Goal: Task Accomplishment & Management: Use online tool/utility

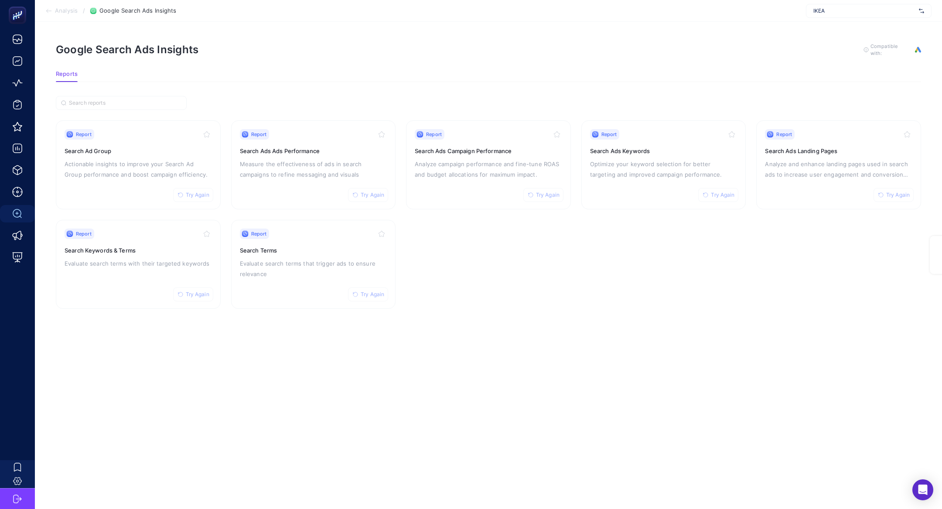
click at [875, 17] on div "IKEA" at bounding box center [869, 11] width 126 height 14
type input "özdil"
click at [853, 41] on span "Özdilekteyim - ADV" at bounding box center [837, 42] width 48 height 7
click at [492, 154] on div "Report Try Again Search Ads Campaign Performance Analyze campaign performance a…" at bounding box center [488, 165] width 147 height 72
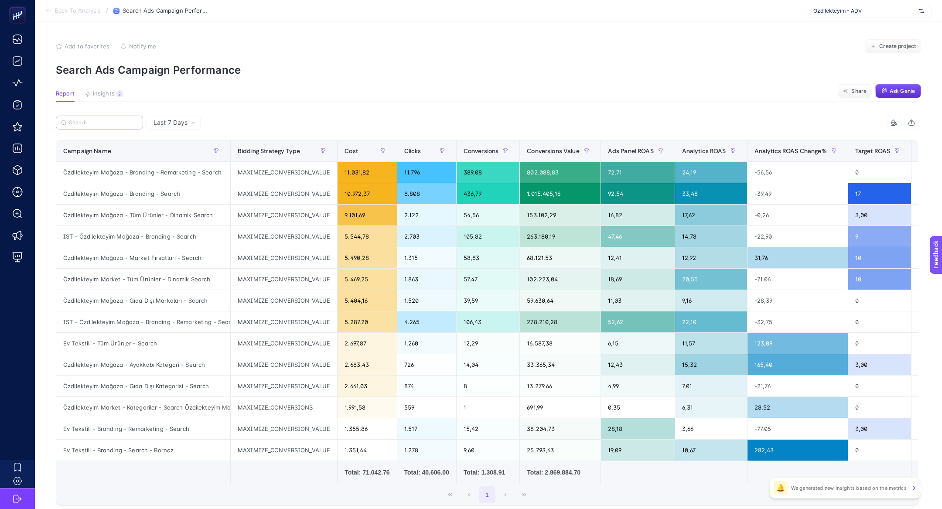
click at [120, 116] on label at bounding box center [99, 123] width 87 height 14
click at [120, 119] on input "Search" at bounding box center [103, 122] width 69 height 7
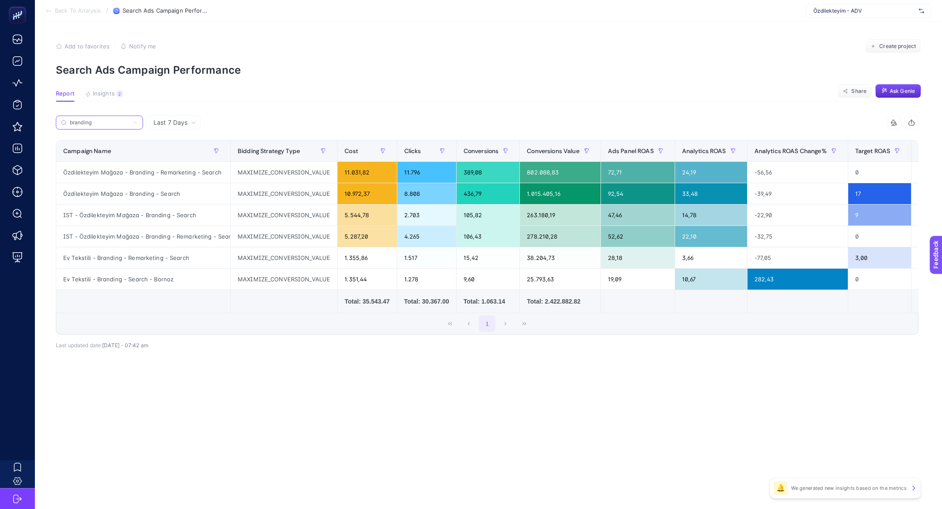
type input "branding"
click at [143, 198] on div "Özdilekteyim Mağaza - Branding - Search" at bounding box center [143, 193] width 174 height 21
click at [140, 192] on div "Özdilekteyim Mağaza - Branding - Search" at bounding box center [143, 193] width 174 height 21
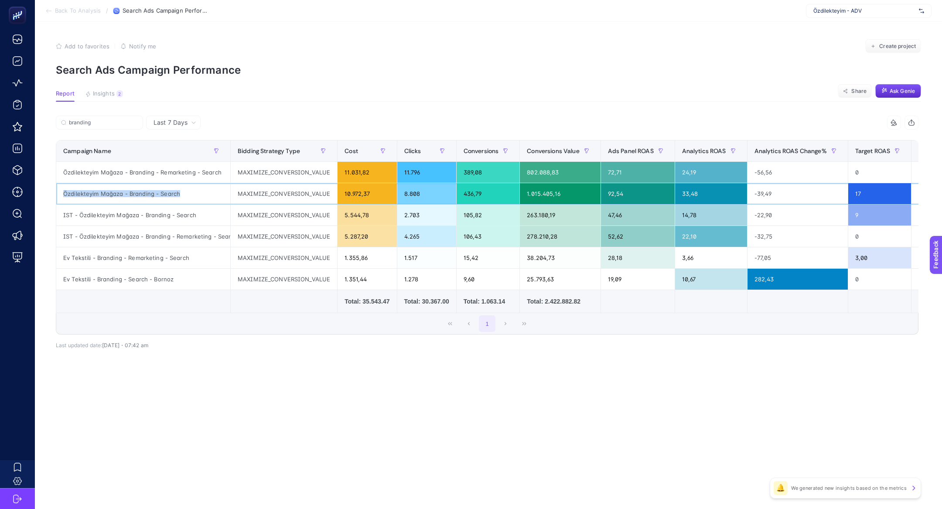
click at [140, 192] on div "Özdilekteyim Mağaza - Branding - Search" at bounding box center [143, 193] width 174 height 21
copy tr "Özdilekteyim Mağaza - Branding - Search"
click at [130, 125] on input "branding" at bounding box center [103, 122] width 69 height 7
click at [136, 123] on icon at bounding box center [135, 122] width 5 height 5
click at [129, 123] on input "branding" at bounding box center [99, 122] width 59 height 7
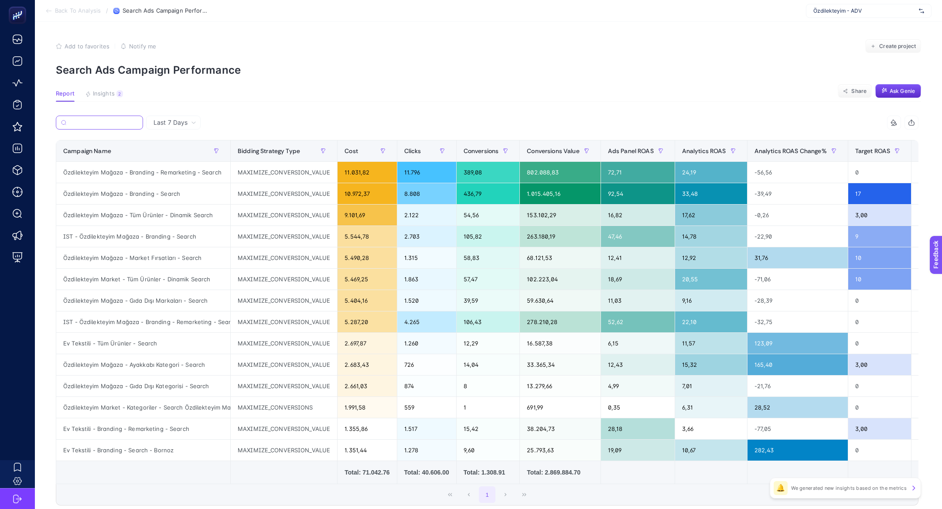
paste input "Özdilekteyim Mağaza - Branding - Search"
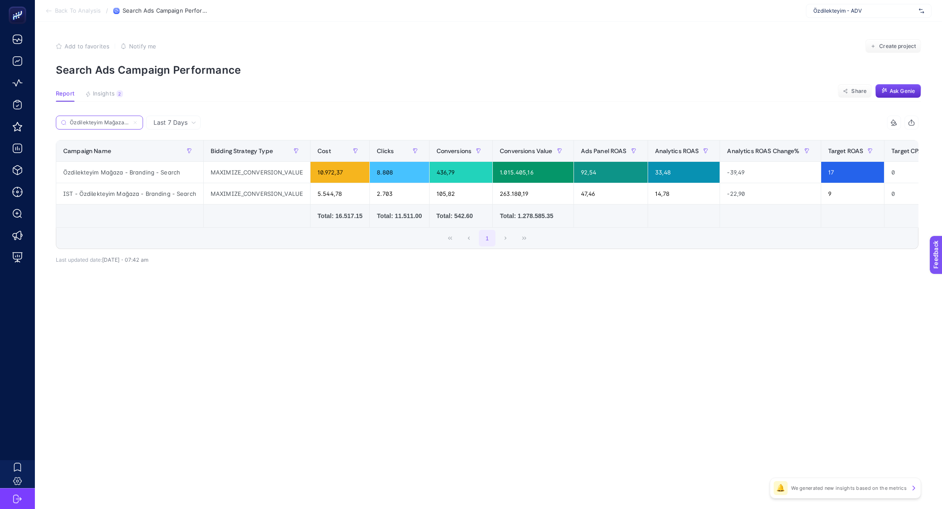
scroll to position [0, 45]
type input "Özdilekteyim Mağaza - Branding - Search"
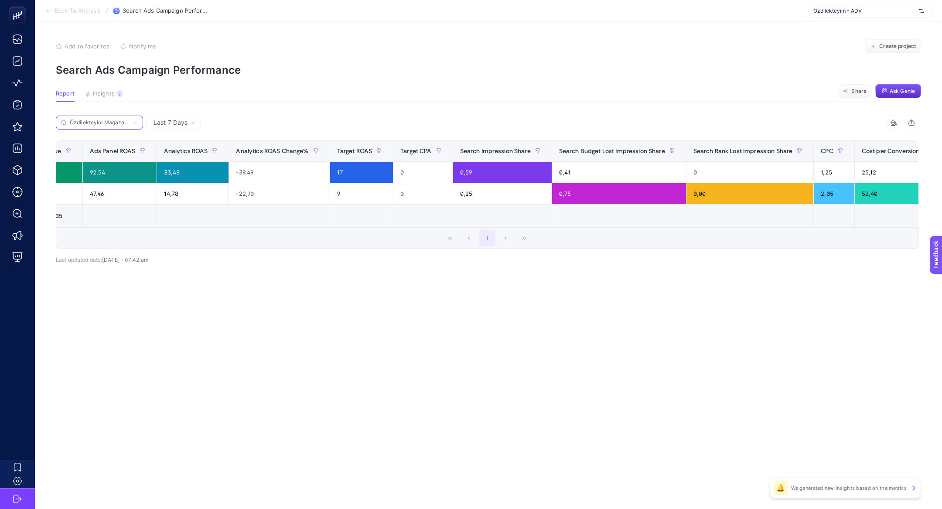
scroll to position [0, 540]
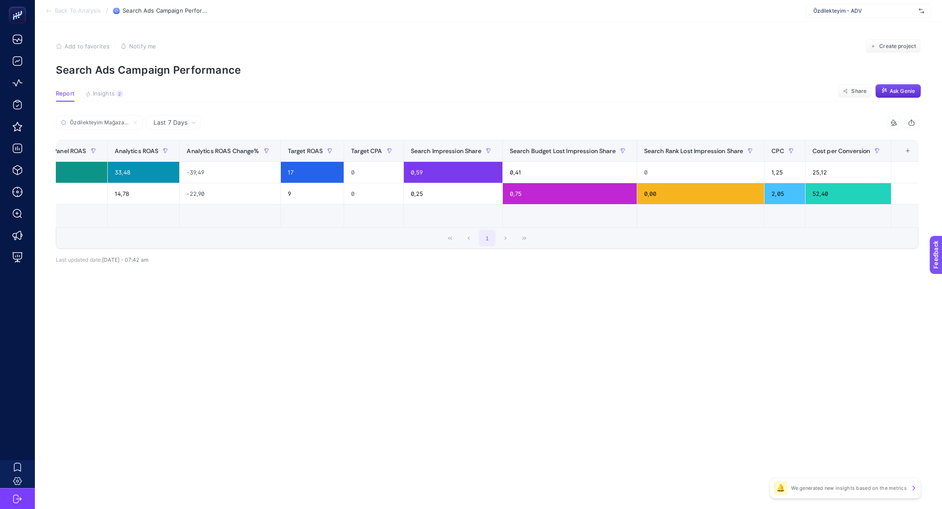
click at [900, 154] on div "+" at bounding box center [908, 150] width 17 height 7
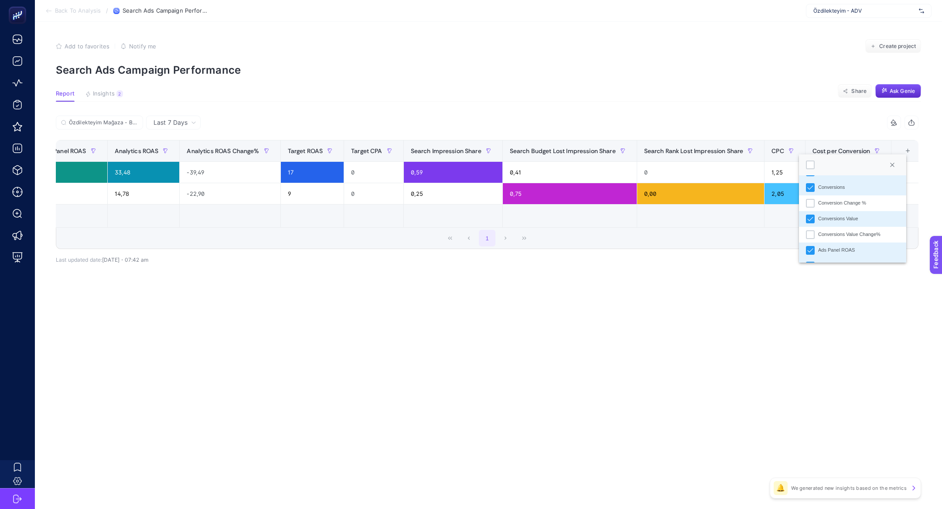
scroll to position [0, 0]
click at [822, 198] on div "Bidding Strategy Type" at bounding box center [841, 201] width 47 height 7
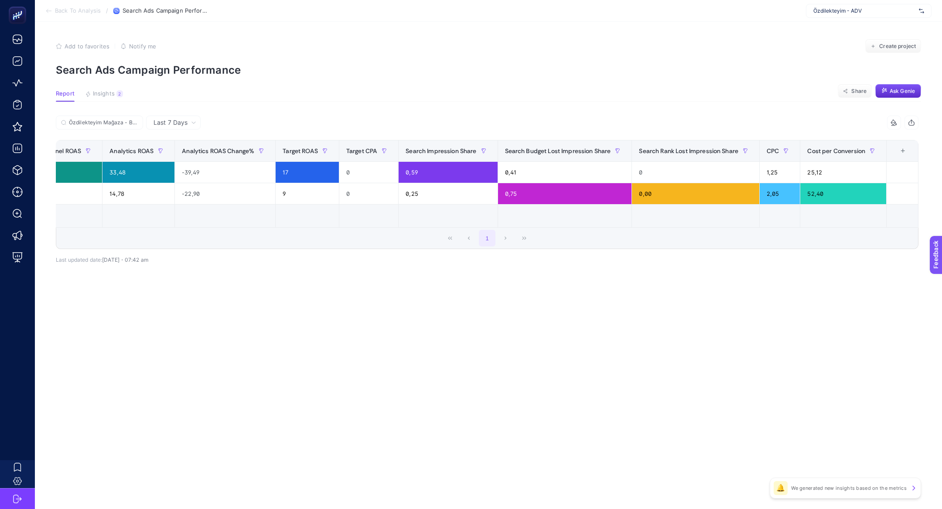
scroll to position [0, 434]
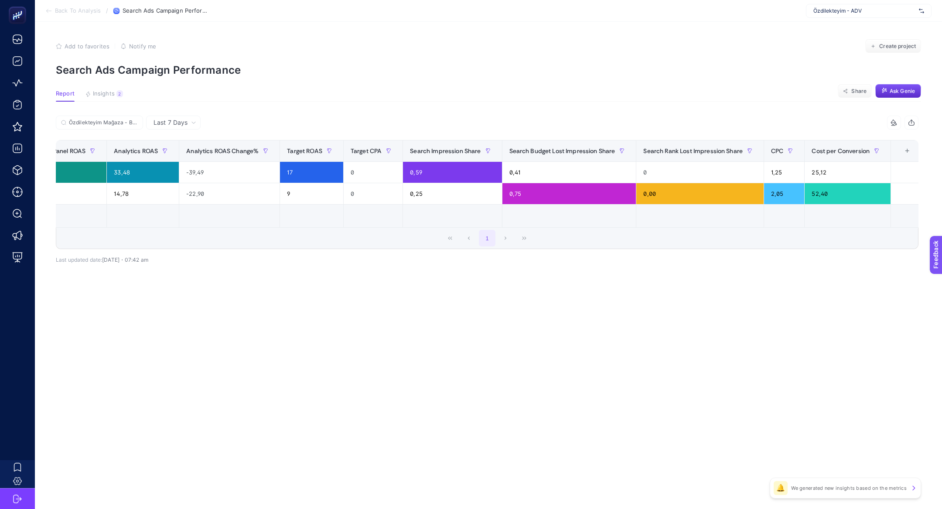
click at [903, 147] on div "+" at bounding box center [907, 150] width 17 height 7
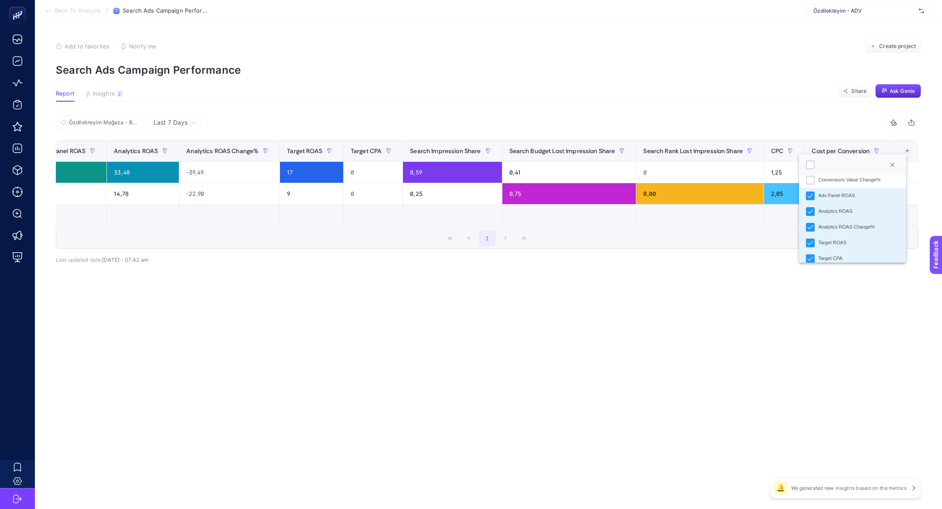
scroll to position [166, 0]
click at [838, 258] on div "Target CPA" at bounding box center [830, 255] width 24 height 7
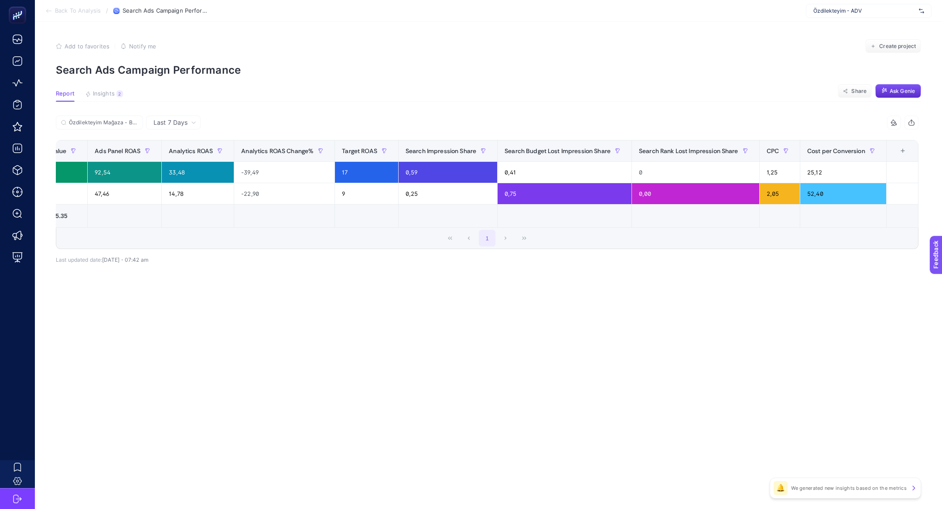
scroll to position [0, 375]
click at [904, 151] on div "+" at bounding box center [907, 150] width 17 height 7
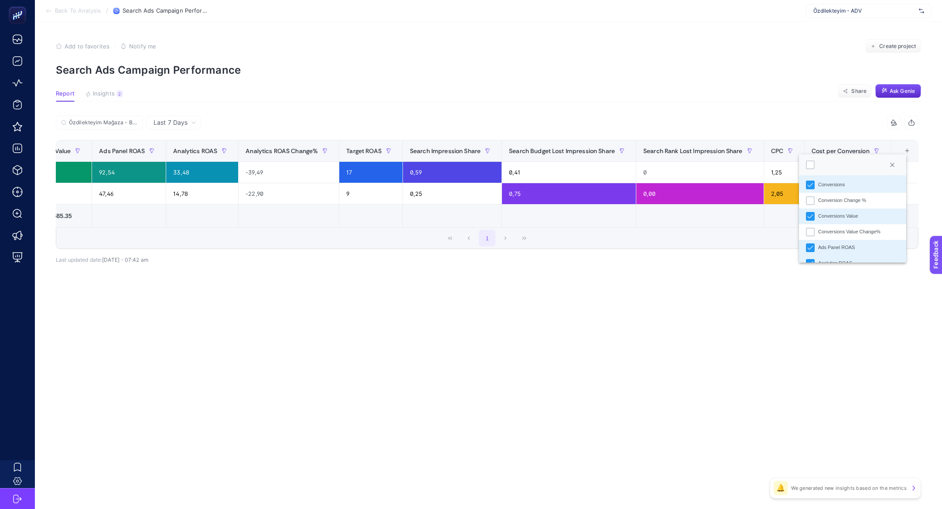
scroll to position [116, 0]
click at [653, 317] on article "Add to favorites false Notify me Create project Search Ads Campaign Performance…" at bounding box center [488, 265] width 907 height 487
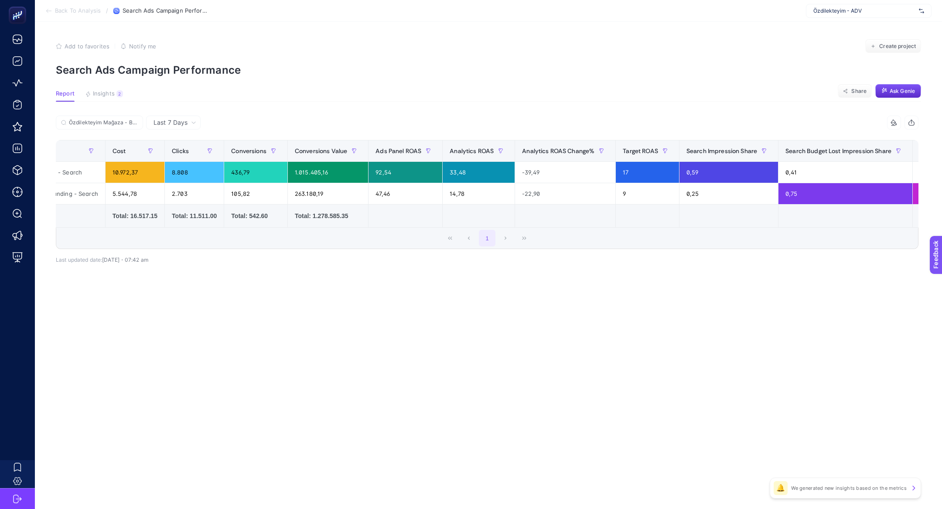
scroll to position [0, 0]
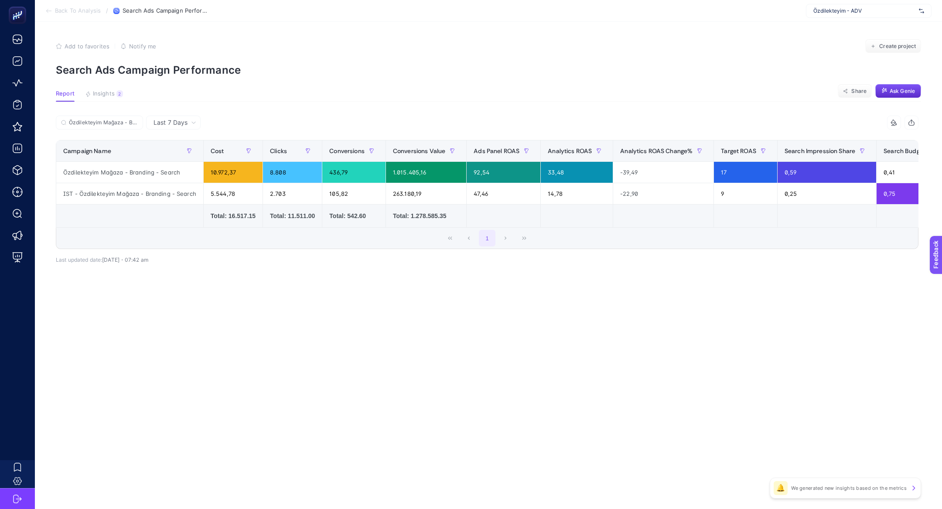
click at [568, 362] on article "Add to favorites false Notify me Create project Search Ads Campaign Performance…" at bounding box center [488, 265] width 907 height 487
click at [899, 47] on span "Create project" at bounding box center [897, 46] width 37 height 7
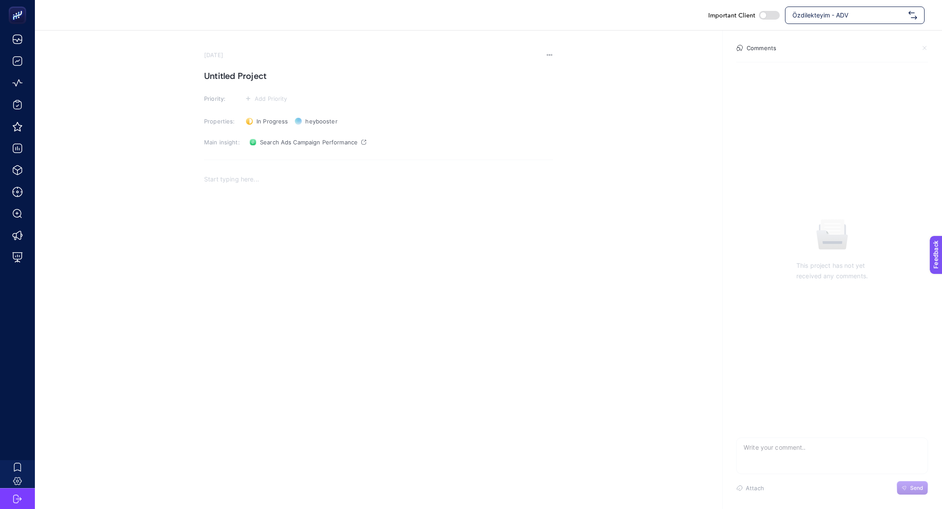
click at [313, 210] on div "Rich Text Editor. Editing area: main" at bounding box center [378, 255] width 349 height 174
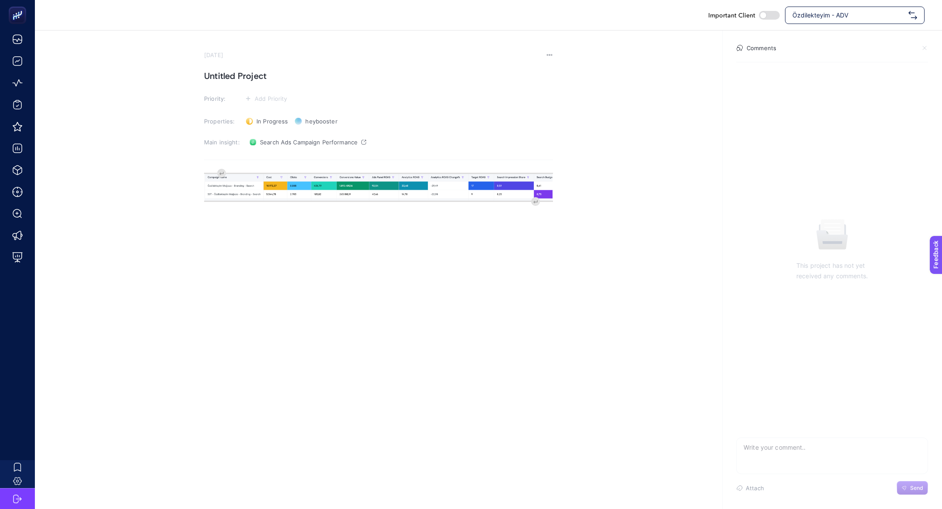
click at [249, 76] on h1 "Untitled Project" at bounding box center [378, 76] width 349 height 14
click at [283, 99] on span "Add Priority" at bounding box center [271, 98] width 33 height 7
click at [267, 132] on rect at bounding box center [261, 131] width 22 height 9
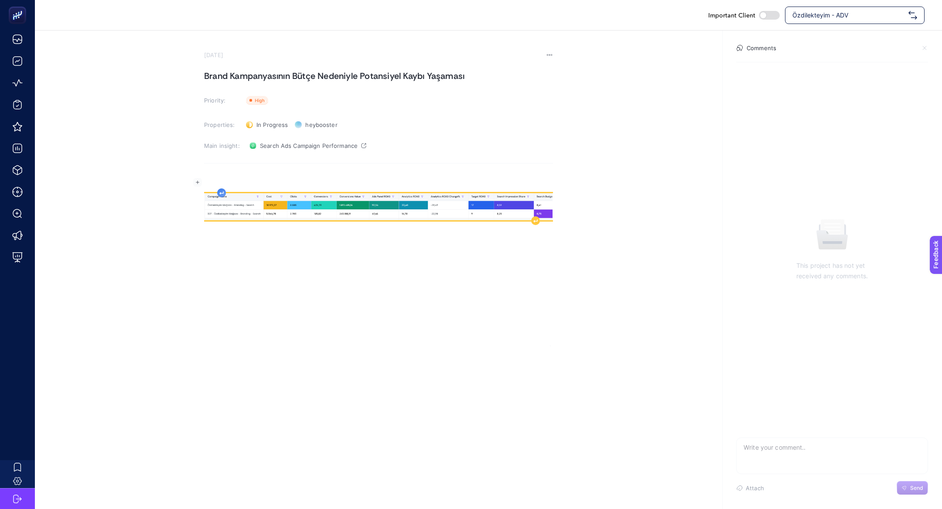
click at [220, 177] on div "Rich Text Editor. Editing area: main" at bounding box center [378, 259] width 349 height 174
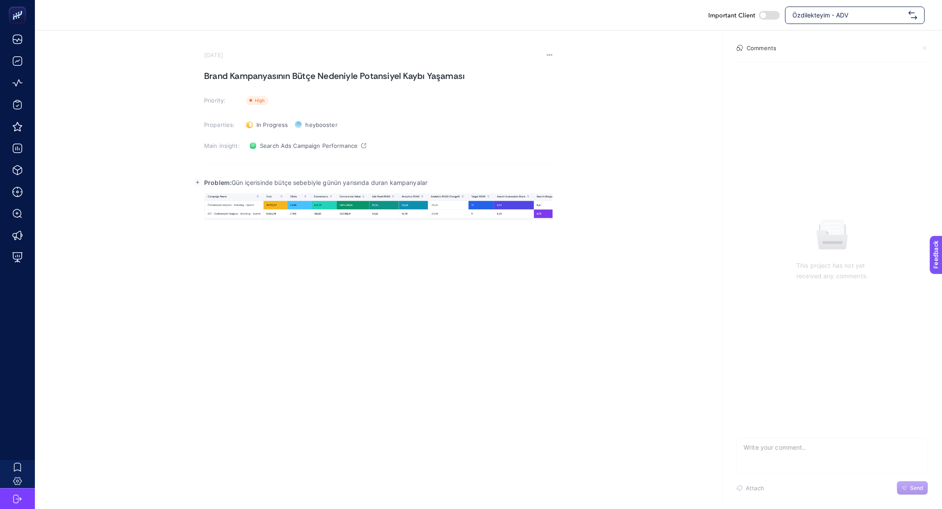
click at [235, 178] on p "Problem: Gün içerisinde bütçe sebebiyle günün yarısında duran kampanyalar" at bounding box center [378, 182] width 349 height 10
drag, startPoint x: 273, startPoint y: 183, endPoint x: 235, endPoint y: 183, distance: 37.5
click at [235, 183] on p "Problem: Gün içerisinde bütçe sebebiyle günün yarısında duran kampanyalar" at bounding box center [378, 182] width 349 height 10
drag, startPoint x: 231, startPoint y: 183, endPoint x: 291, endPoint y: 182, distance: 60.6
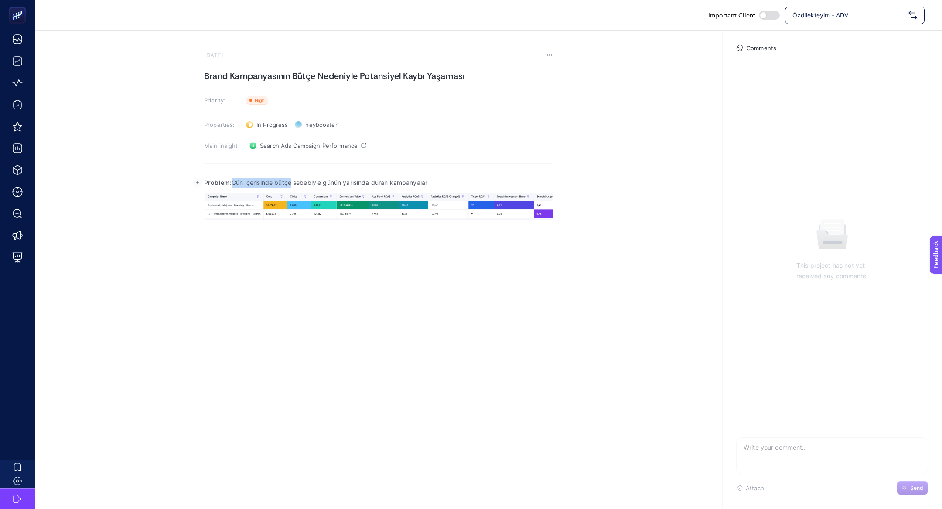
click at [292, 183] on p "Problem: Gün içerisinde bütçe sebebiyle günün yarısında duran kampanyalar" at bounding box center [378, 182] width 349 height 10
click at [242, 184] on strong "Problem:Bütçe" at bounding box center [226, 182] width 45 height 7
click at [285, 184] on p "Problem: Bütçe sebebiyle günün yarısında duran kampanyalar" at bounding box center [378, 182] width 349 height 10
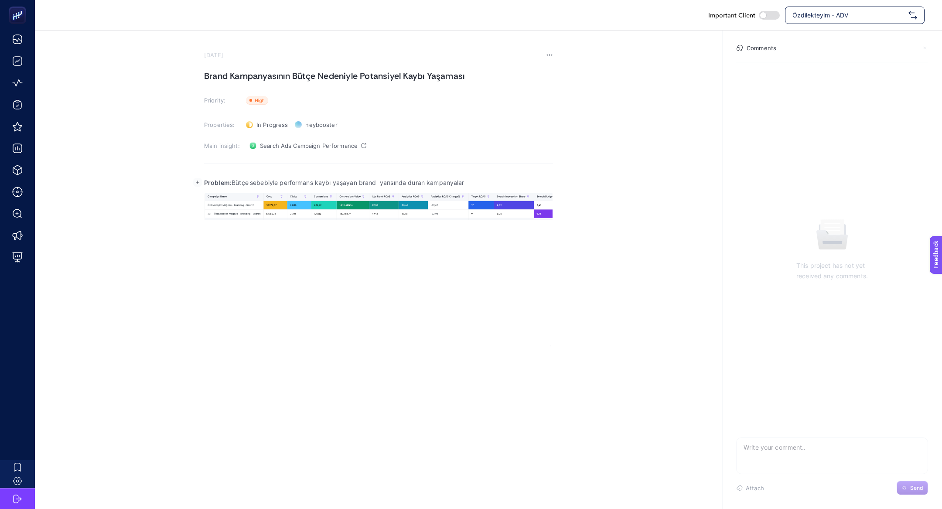
drag, startPoint x: 380, startPoint y: 181, endPoint x: 520, endPoint y: 181, distance: 139.6
click at [520, 181] on p "Problem: Bütçe sebebiyle performans kaybı yaşayan brand yarısında duran kampany…" at bounding box center [378, 182] width 349 height 10
click at [382, 181] on p "Problem: Bütçe sebebiyle performans kaybı yaşayan brand kampanyaları" at bounding box center [378, 182] width 349 height 10
click at [481, 184] on p "Problem: Bütçe sebebiyle performans kaybı yaşayan brand kampanyaları" at bounding box center [378, 182] width 349 height 10
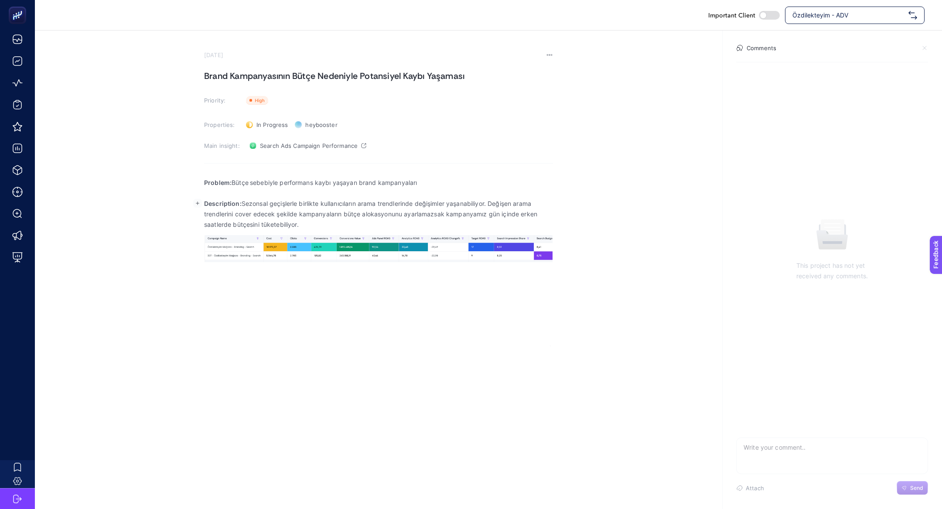
drag, startPoint x: 242, startPoint y: 199, endPoint x: 319, endPoint y: 219, distance: 80.1
click at [320, 220] on p "Description: Sezonsal geçişlerle birlikte kullanıcıların arama trendlerinde değ…" at bounding box center [378, 213] width 349 height 31
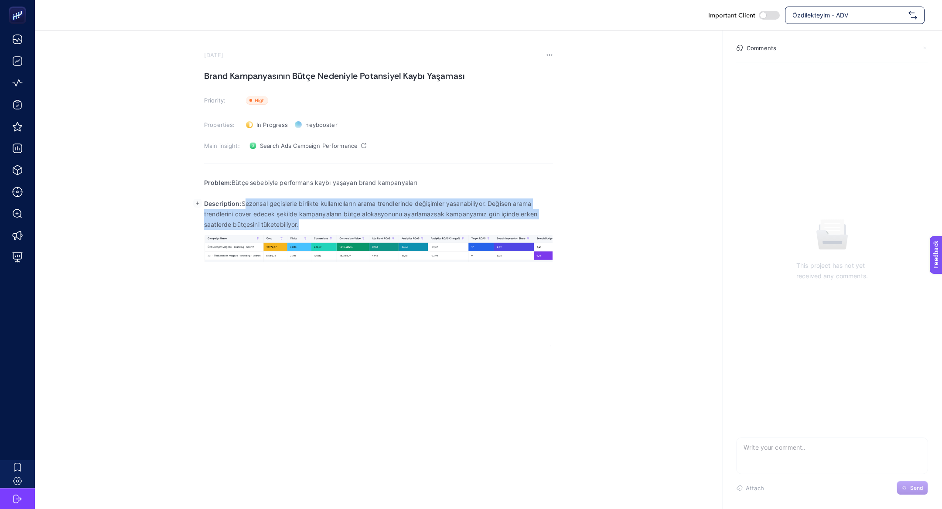
drag, startPoint x: 319, startPoint y: 225, endPoint x: 243, endPoint y: 201, distance: 79.7
click at [243, 201] on p "Description: Sezonsal geçişlerle birlikte kullanıcıların arama trendlerinde değ…" at bounding box center [378, 213] width 349 height 31
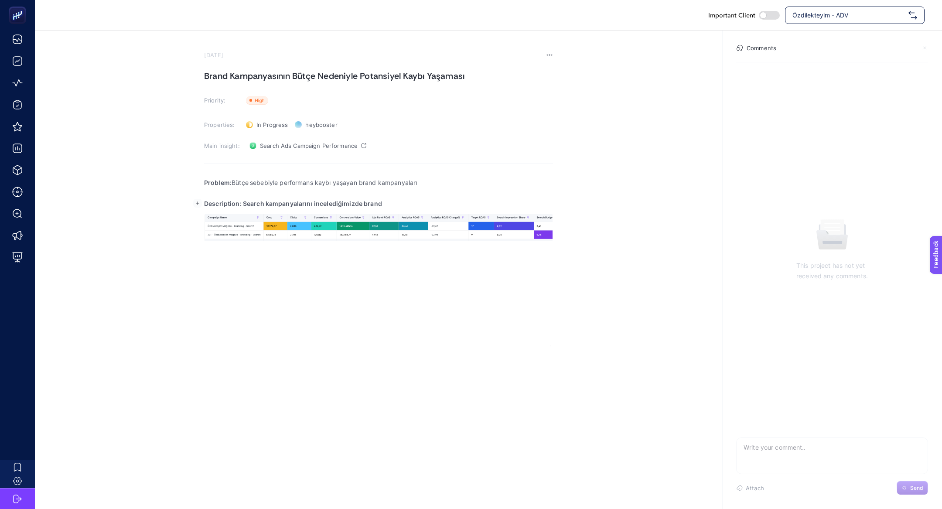
drag, startPoint x: 242, startPoint y: 203, endPoint x: 409, endPoint y: 203, distance: 166.6
click at [410, 205] on p "Description: Search kampanyalarını incelediğimizde brand" at bounding box center [378, 203] width 349 height 10
click at [481, 193] on p "Rich Text Editor. Editing area: main" at bounding box center [378, 193] width 349 height 10
click at [481, 201] on p "Description: Search kampanyalarını incelediğimizde brand" at bounding box center [378, 203] width 349 height 10
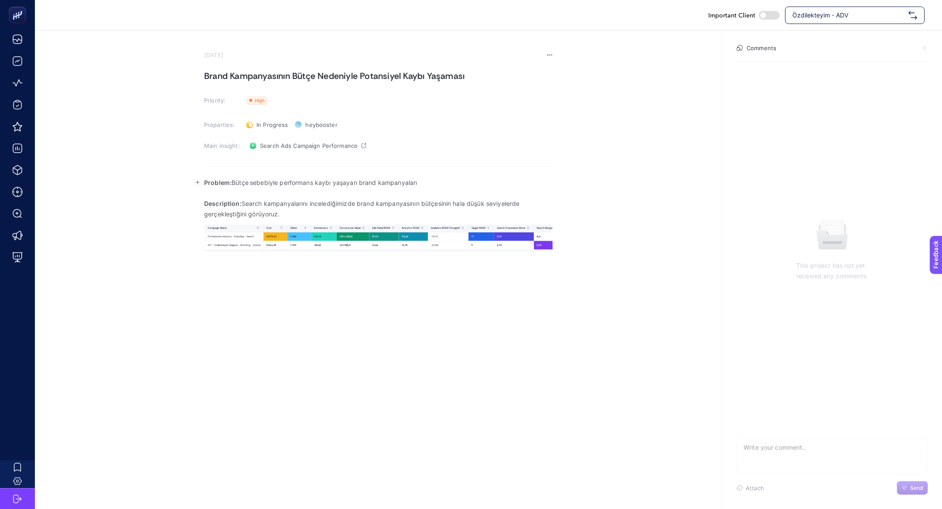
click at [498, 260] on div "Problem: Bütçe sebebiyle performans kaybı yaşayan brand kampanyaları Descriptio…" at bounding box center [378, 259] width 349 height 174
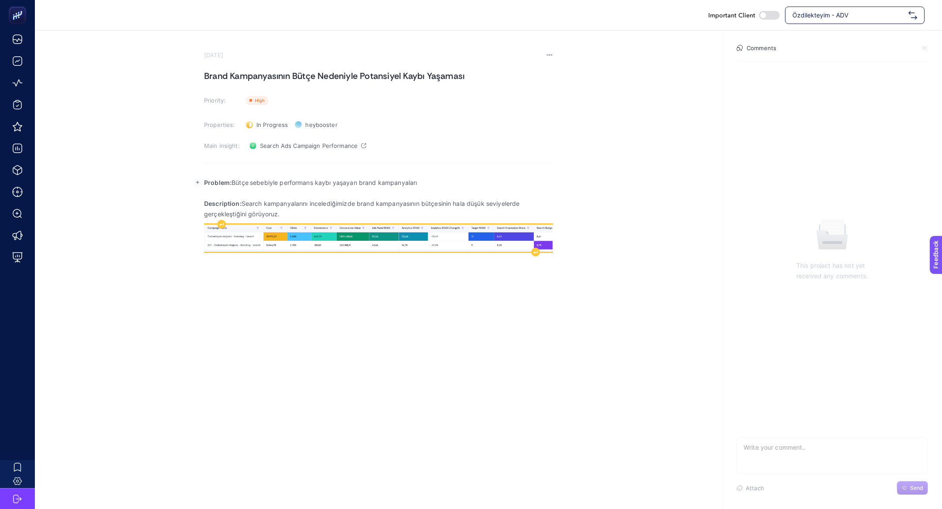
click at [484, 240] on img "Rich Text Editor. Editing area: main" at bounding box center [378, 238] width 349 height 27
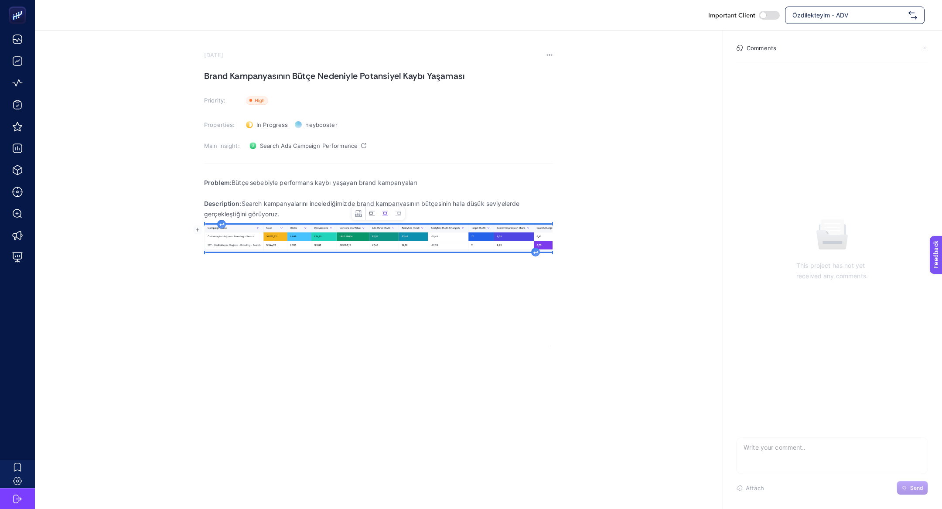
click at [369, 208] on button "Left aligned image" at bounding box center [371, 213] width 13 height 13
click at [522, 252] on div "Rich Text Editor. Editing area: main" at bounding box center [526, 251] width 9 height 9
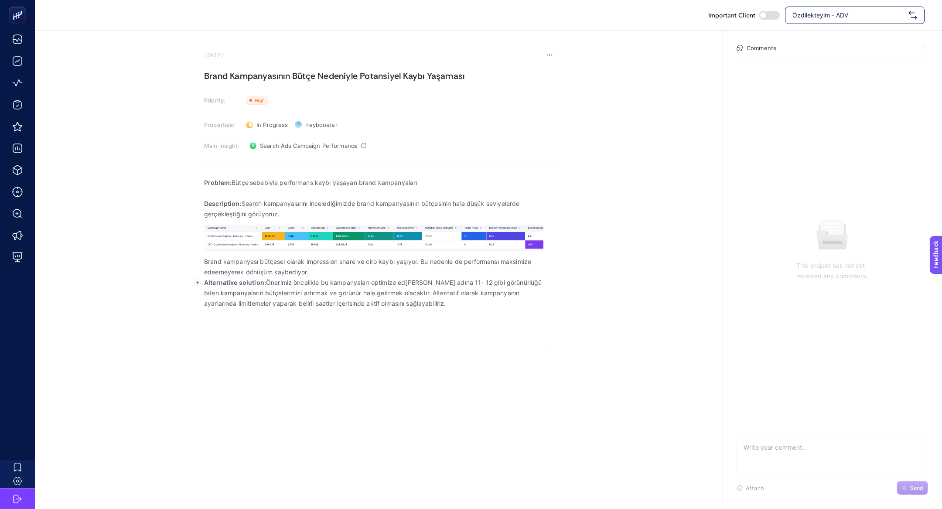
click at [315, 273] on p "Brand kampanyası bütçesel olarak impression share ve ciro kaybı yaşıyor. Bu ned…" at bounding box center [378, 266] width 349 height 21
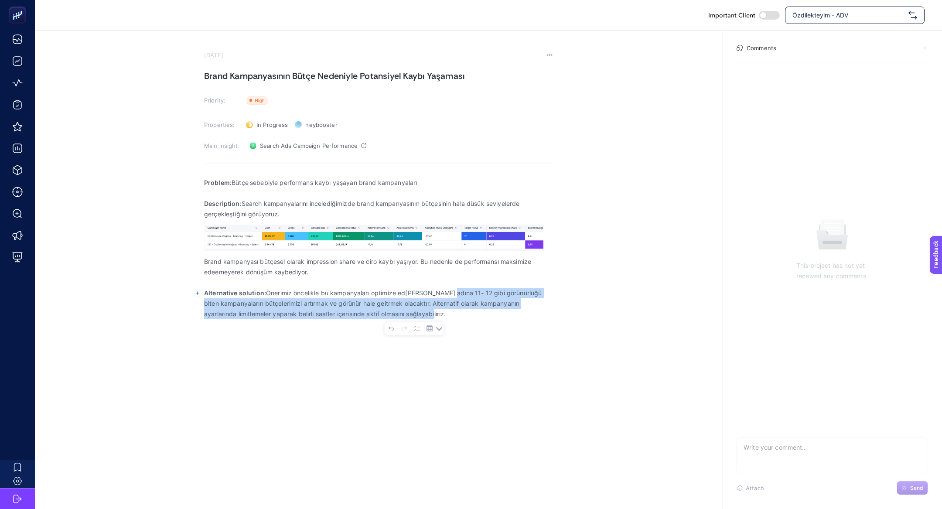
drag, startPoint x: 449, startPoint y: 292, endPoint x: 459, endPoint y: 320, distance: 29.1
click at [459, 320] on div "Problem: Bütçe sebebiyle performans kaybı yaşayan brand kampanyaları Descriptio…" at bounding box center [378, 259] width 349 height 174
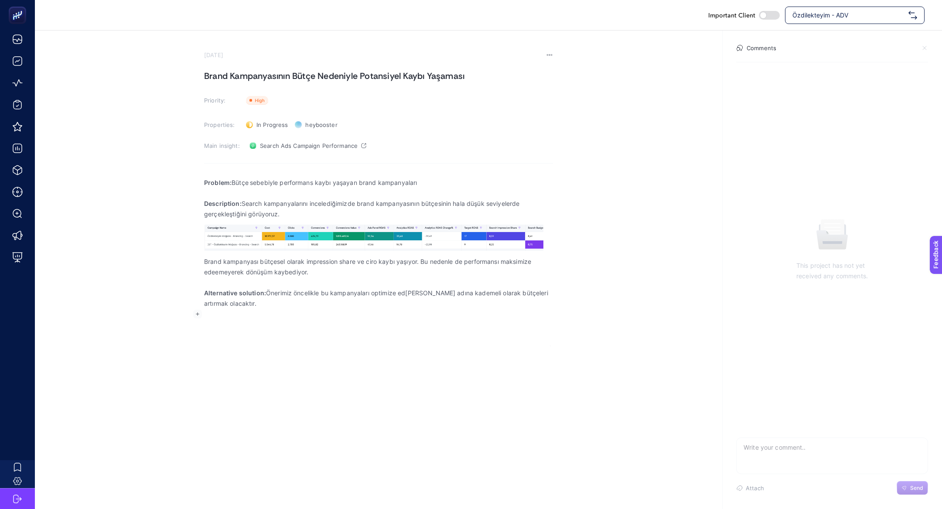
click at [266, 75] on h1 "Brand Kampanyasının Bütçe Nedeniyle Potansiyel Kaybı Yaşaması" at bounding box center [378, 76] width 349 height 14
copy h1 "Brand Kampanyasının Bütçe Nedeniyle Potansiyel Kaybı Yaşaması"
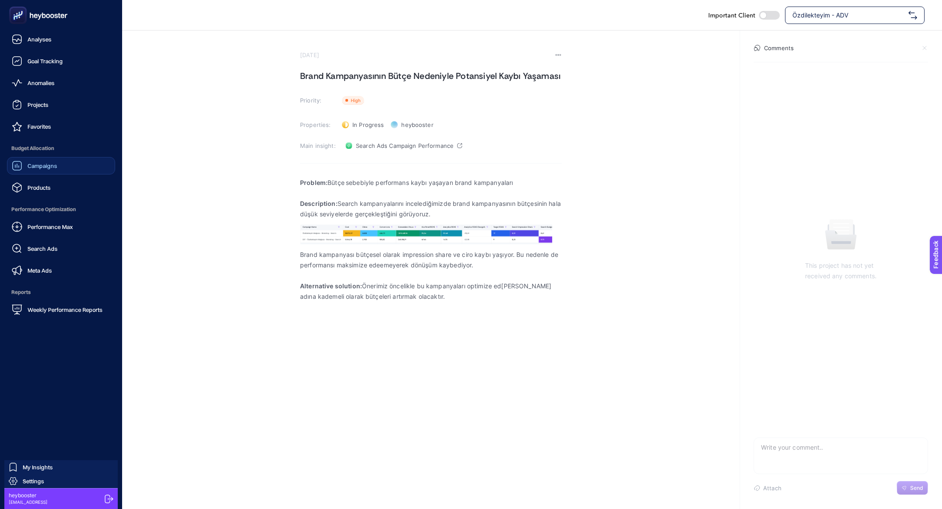
click at [27, 164] on span "Campaigns" at bounding box center [42, 165] width 30 height 7
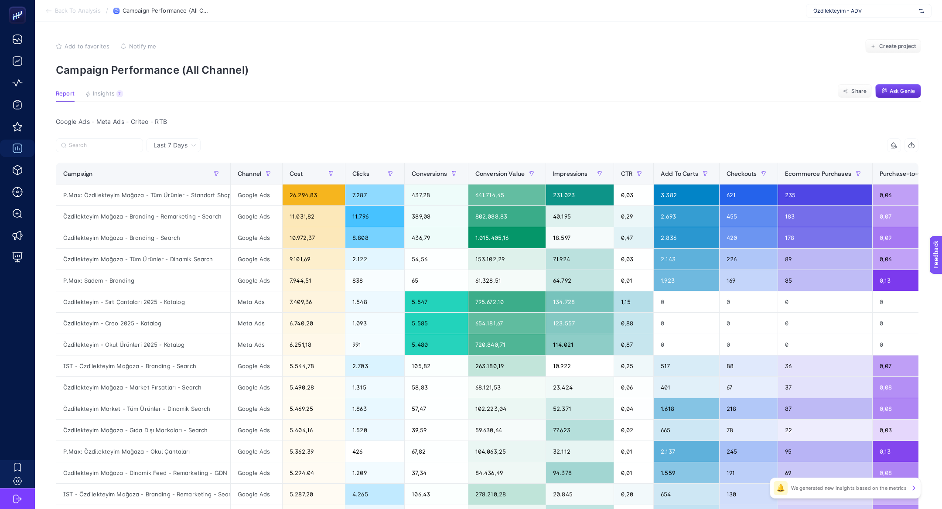
click at [106, 153] on div at bounding box center [271, 147] width 431 height 19
click at [98, 143] on input "Search" at bounding box center [103, 145] width 69 height 7
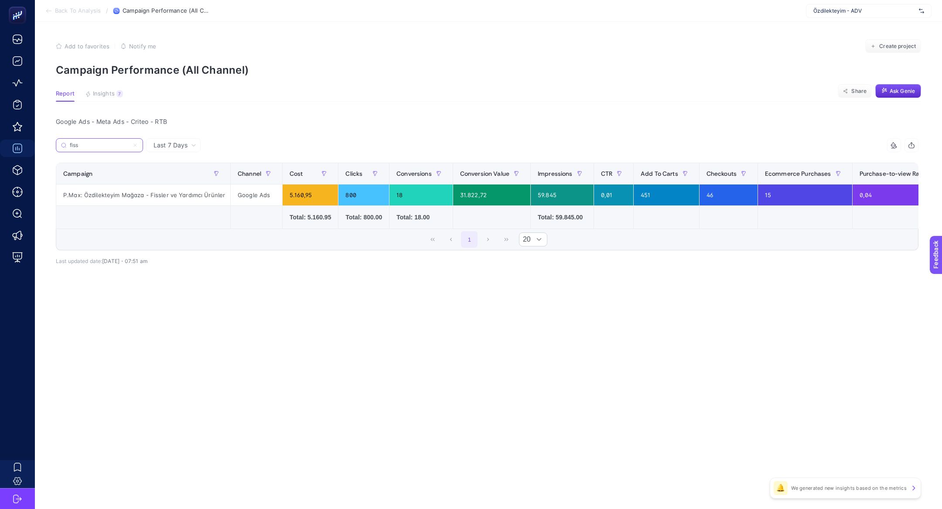
type input "fiss"
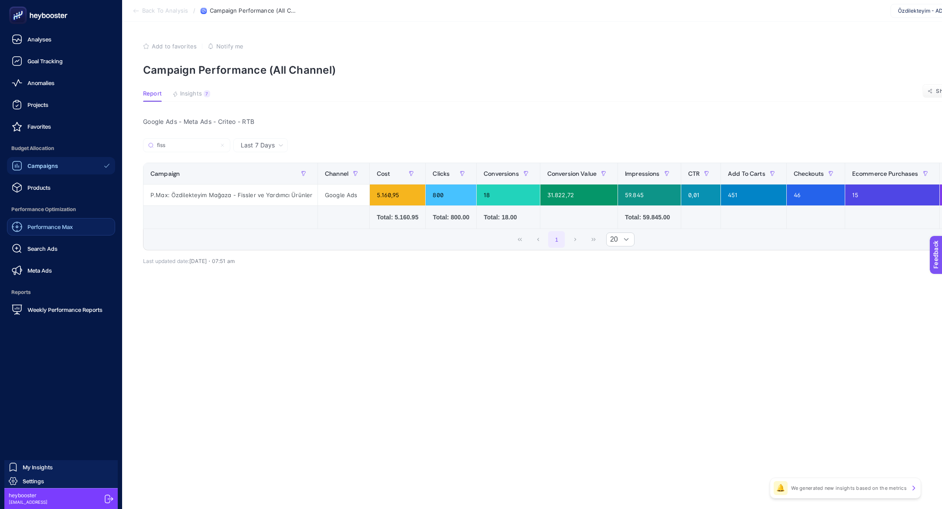
click at [52, 231] on div "Performance Max" at bounding box center [42, 227] width 61 height 10
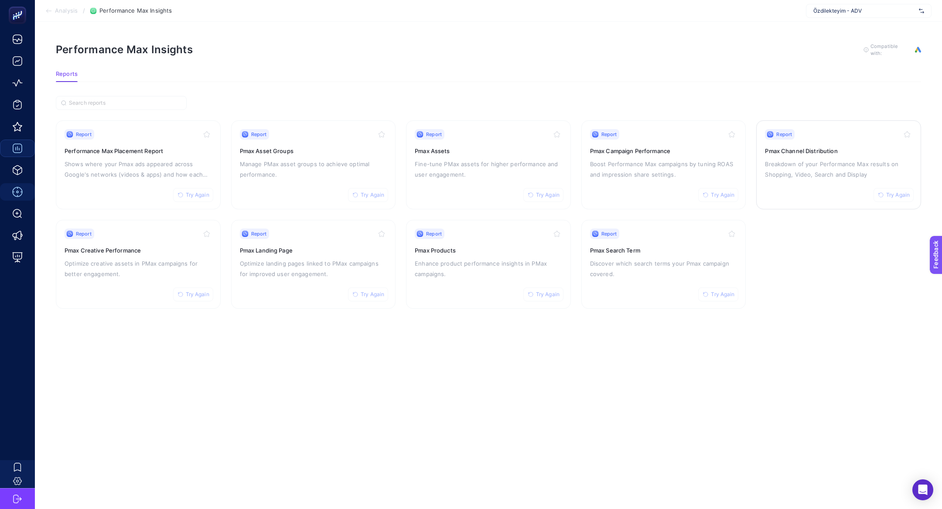
click at [830, 166] on p "Breakdown of your Performance Max results on Shopping, Video, Search and Display" at bounding box center [838, 169] width 147 height 21
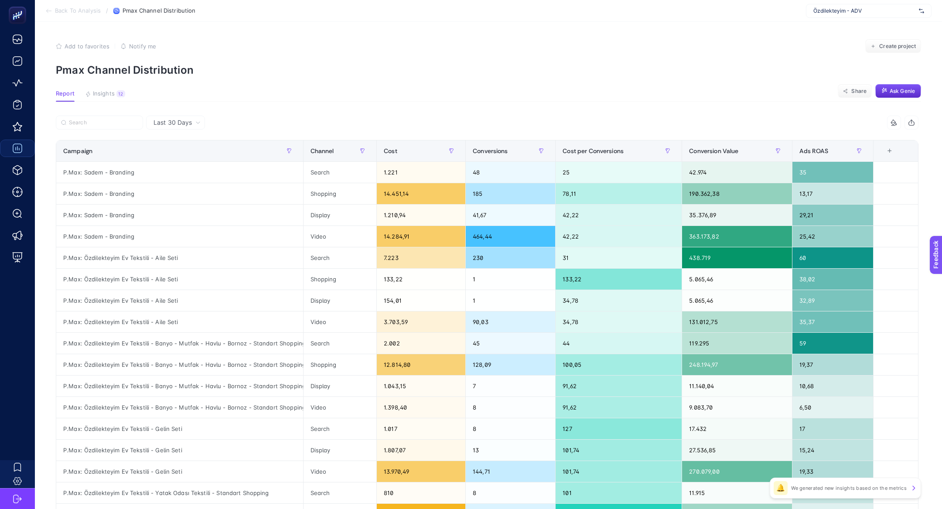
click at [108, 133] on div at bounding box center [271, 125] width 431 height 19
click at [108, 127] on label at bounding box center [99, 123] width 87 height 14
click at [108, 126] on input "Search" at bounding box center [103, 122] width 69 height 7
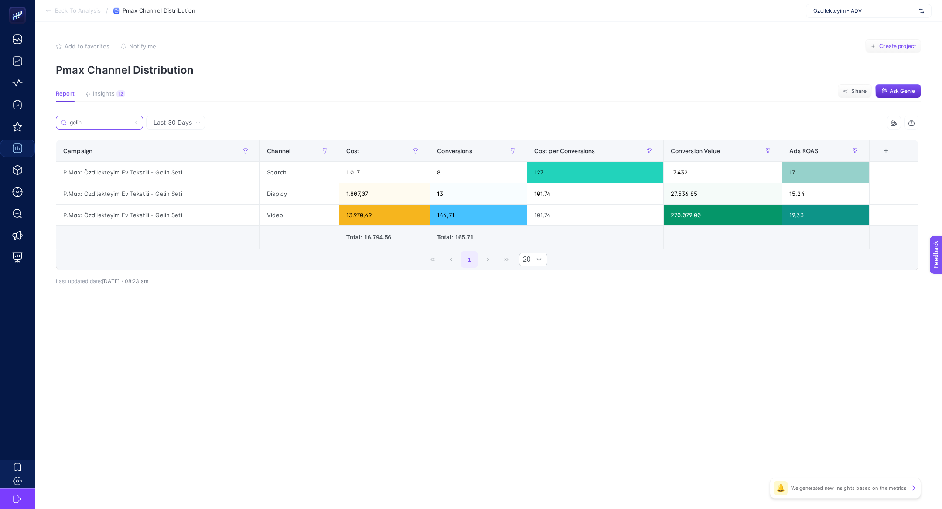
type input "gelin"
click at [911, 44] on span "Create project" at bounding box center [897, 46] width 37 height 7
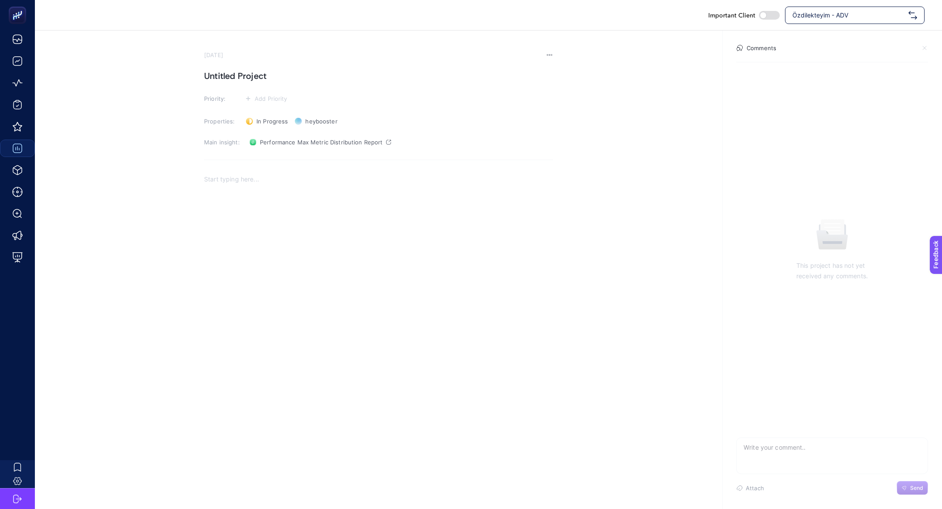
click at [319, 220] on div "Rich Text Editor. Editing area: main" at bounding box center [378, 255] width 349 height 174
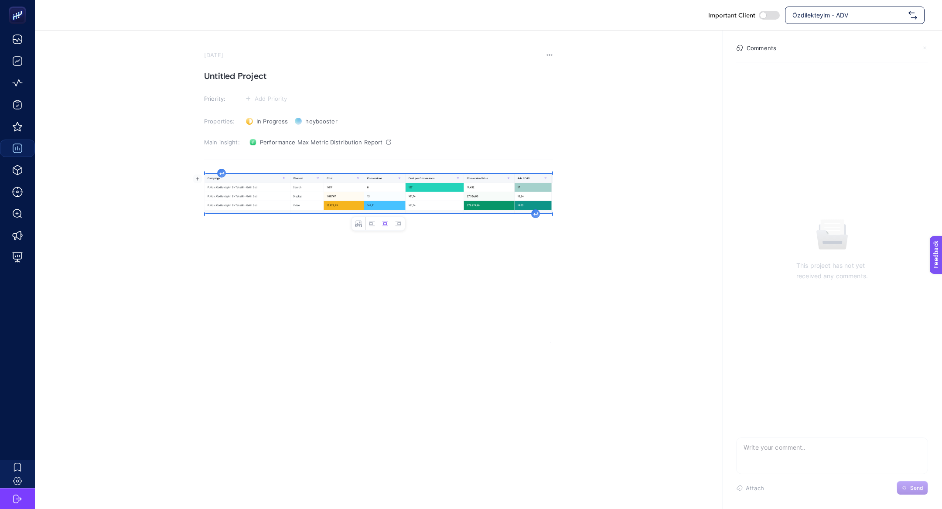
click at [239, 75] on h1 "Untitled Project" at bounding box center [378, 76] width 349 height 14
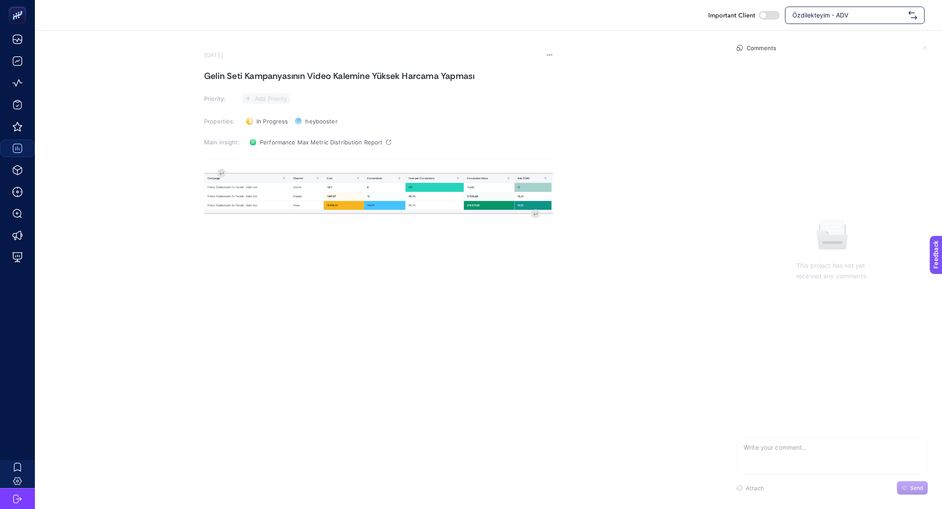
click at [272, 95] on span "Add Priority" at bounding box center [271, 98] width 33 height 7
click at [259, 147] on g at bounding box center [264, 147] width 29 height 9
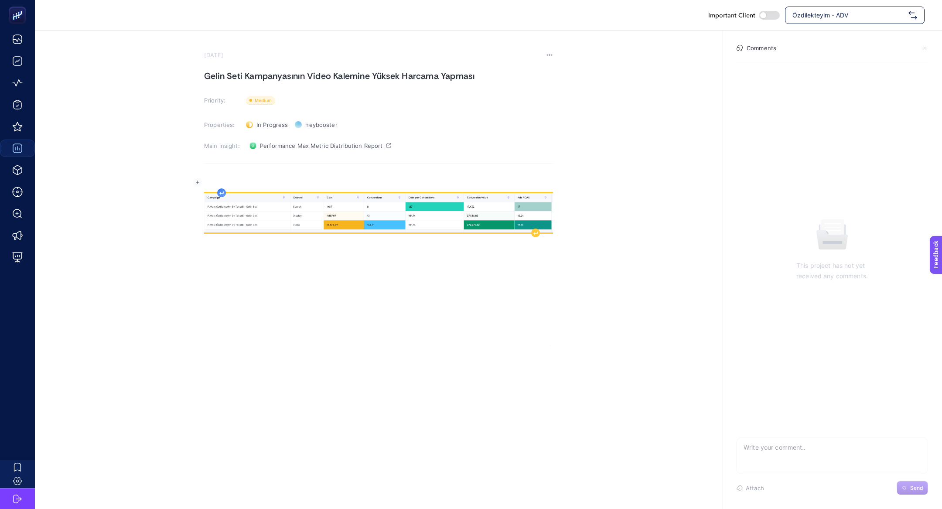
click at [224, 176] on div "Rich Text Editor. Editing area: main" at bounding box center [378, 259] width 349 height 174
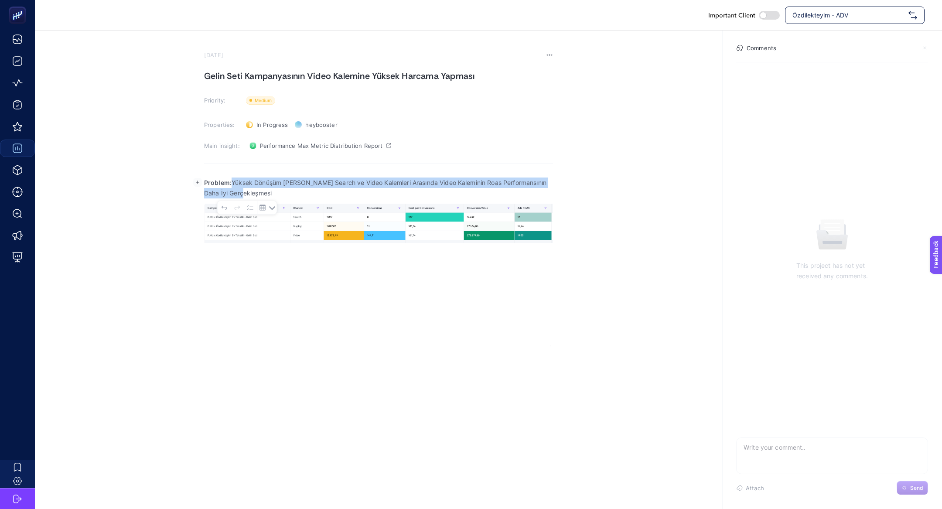
drag, startPoint x: 232, startPoint y: 180, endPoint x: 257, endPoint y: 195, distance: 29.4
click at [257, 196] on p "Problem: Yüksek Dönüşüm [PERSON_NAME] Search ve Video Kalemleri Arasında Video …" at bounding box center [378, 187] width 349 height 21
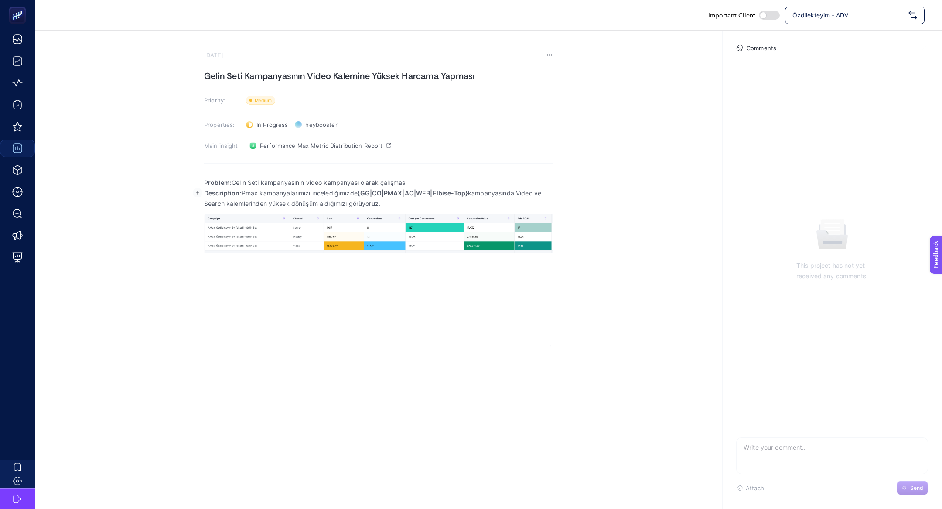
click at [432, 187] on p "Problem: Gelin Seti kampanyasının video kampanyası olarak çalışması" at bounding box center [378, 182] width 349 height 10
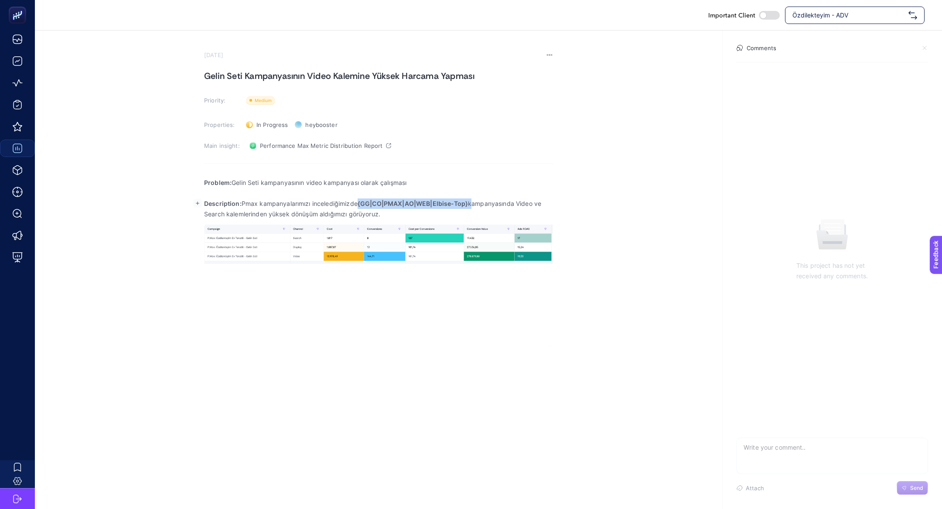
drag, startPoint x: 360, startPoint y: 201, endPoint x: 469, endPoint y: 206, distance: 109.1
click at [469, 206] on p "Description: Pmax kampanyalarımızı incelediğimizde {GG|CO|PMAX|AO|WEB|Elbise-To…" at bounding box center [378, 208] width 349 height 21
click at [470, 204] on p "Description: Pmax kampanyalarımızı incelediğimizde Gelin Sei kampanyasında Vide…" at bounding box center [378, 208] width 349 height 21
drag, startPoint x: 480, startPoint y: 205, endPoint x: 450, endPoint y: 204, distance: 29.7
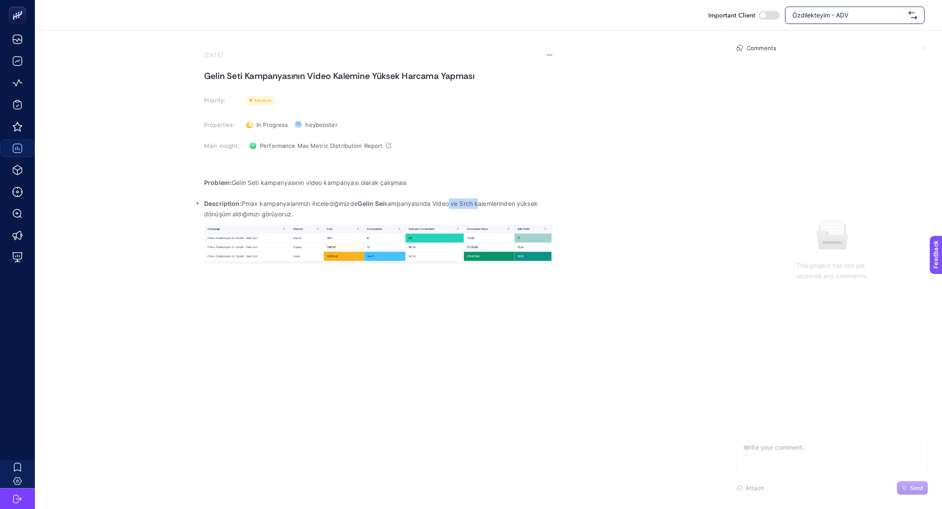
click at [450, 205] on p "Description: Pmax kampanyalarımızı incelediğimizde Gelin Sei kampanyasında Vide…" at bounding box center [378, 208] width 349 height 21
click at [530, 198] on p "Description: Pmax kampanyalarımızı incelediğimizde Gelin Sei kampanyasında Vide…" at bounding box center [378, 208] width 349 height 21
click at [532, 205] on p "Description: Pmax kampanyalarımızı incelediğimizde Gelin Sei kampanyasında Vide…" at bounding box center [378, 208] width 349 height 21
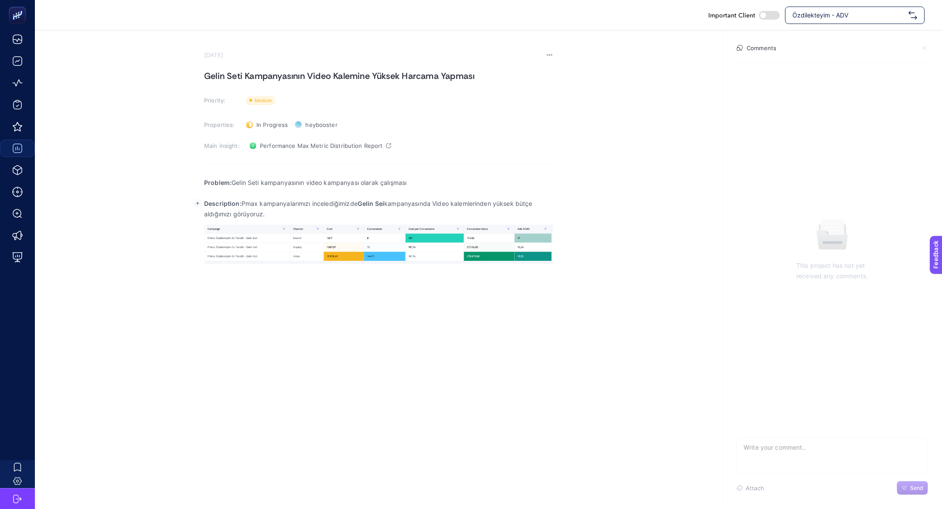
click at [402, 217] on p "Description: Pmax kampanyalarımızı incelediğimizde Gelin Sei kampanyasında Vide…" at bounding box center [378, 208] width 349 height 21
click at [545, 205] on p "Description: Pmax kampanyalarımızı incelediğimizde Gelin Sei kampanyasında Vide…" at bounding box center [378, 208] width 349 height 21
click at [378, 214] on p "Description: Pmax kampanyalarımızı incelediğimizde Gelin Sei kampanyasında Vide…" at bounding box center [378, 208] width 349 height 21
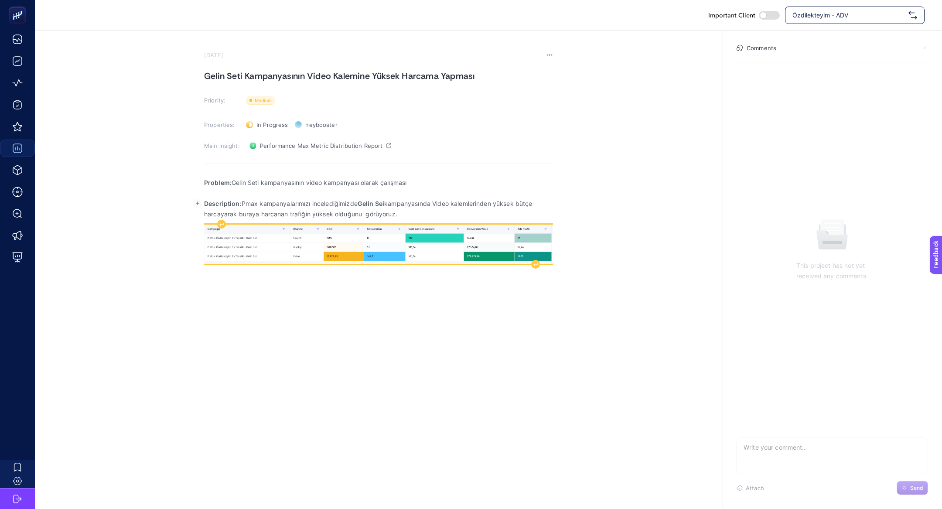
click at [410, 235] on img "Rich Text Editor. Editing area: main" at bounding box center [378, 244] width 349 height 39
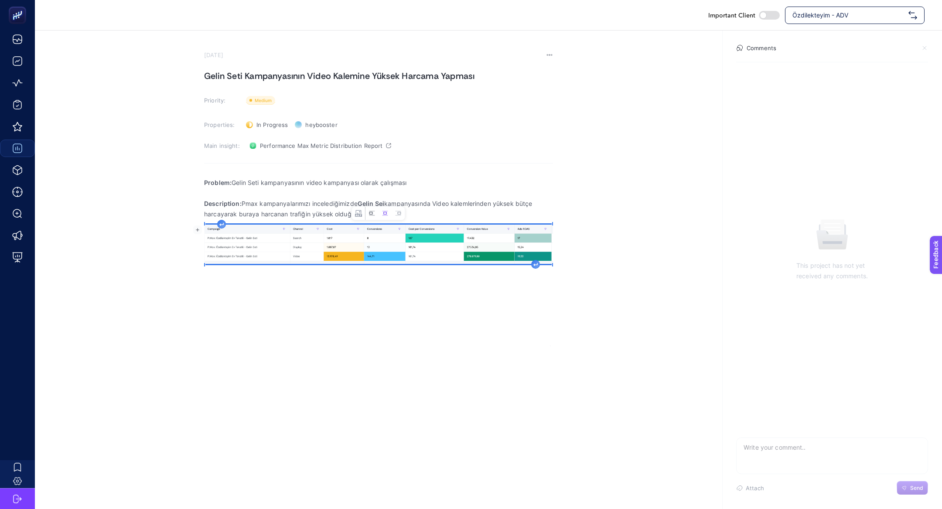
click at [371, 210] on icon "Image toolbar" at bounding box center [372, 213] width 7 height 7
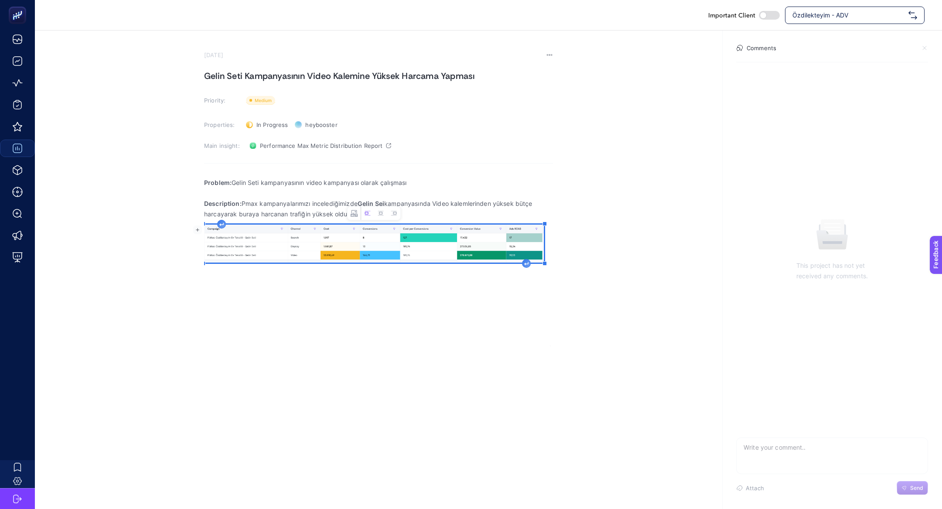
click at [526, 267] on div "Problem: Gelin Seti kampanyasının video kampanyası olarak çalışması Description…" at bounding box center [378, 259] width 349 height 174
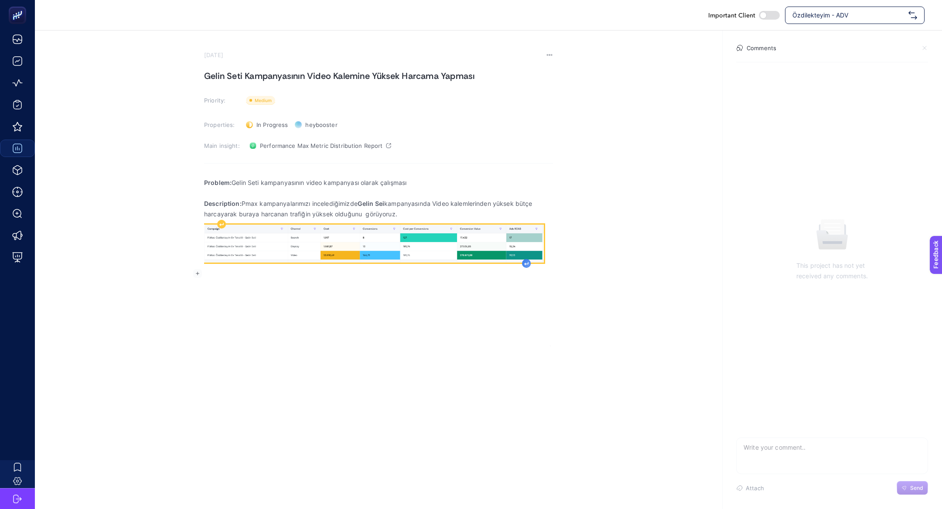
click at [524, 266] on div "Rich Text Editor. Editing area: main" at bounding box center [526, 263] width 9 height 9
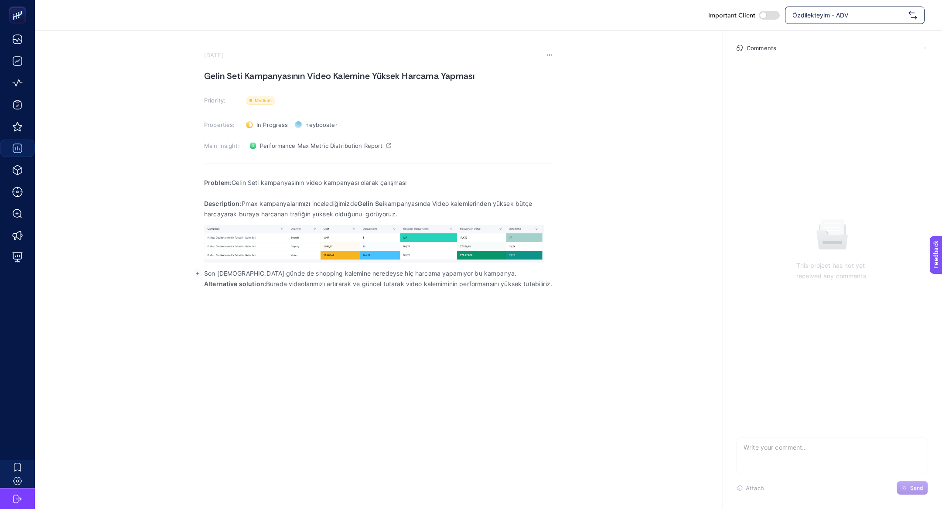
click at [491, 274] on p "Son [DEMOGRAPHIC_DATA] günde de shopping kalemine neredeyse hiç harcama yapamıy…" at bounding box center [378, 273] width 349 height 10
drag, startPoint x: 290, startPoint y: 293, endPoint x: 309, endPoint y: 314, distance: 28.4
click at [310, 315] on div "Problem: Gelin Seti kampanyasının video kampanyası olarak çalışması Description…" at bounding box center [378, 259] width 349 height 174
click at [258, 71] on h1 "Gelin Seti Kampanyasının Video Kalemine Yüksek Harcama Yapması" at bounding box center [378, 76] width 349 height 14
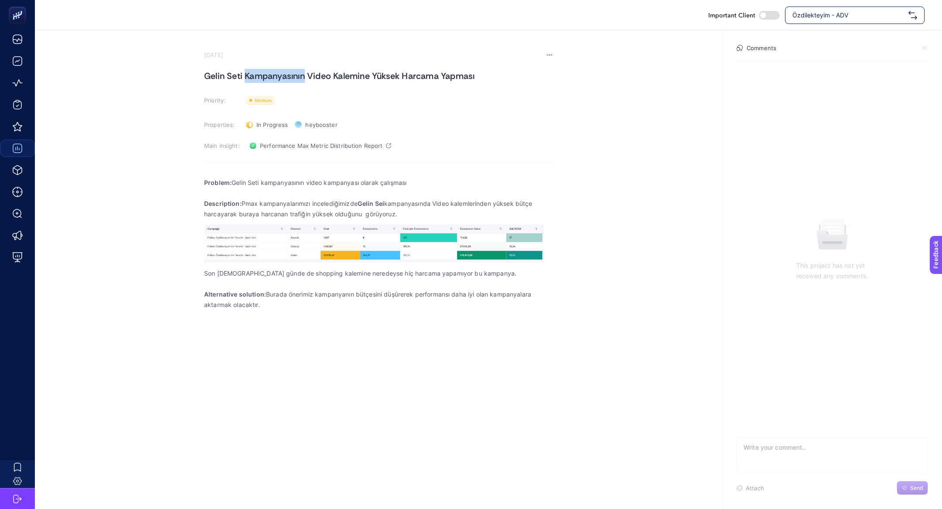
click at [258, 71] on h1 "Gelin Seti Kampanyasının Video Kalemine Yüksek Harcama Yapması" at bounding box center [378, 76] width 349 height 14
copy h1 "Gelin Seti Kampanyasının Video Kalemine Yüksek Harcama Yapması"
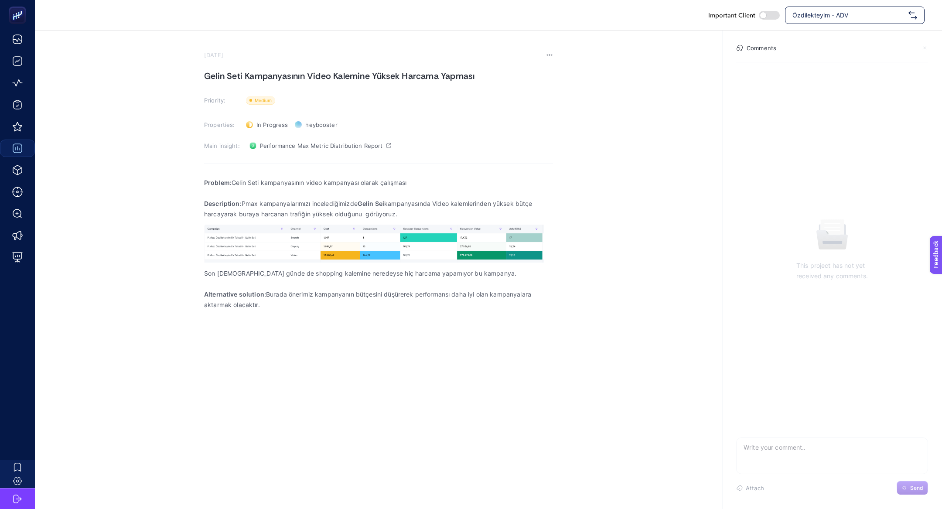
click at [483, 272] on p "Son [DEMOGRAPHIC_DATA] günde de shopping kalemine neredeyse hiç harcama yapamıy…" at bounding box center [378, 273] width 349 height 10
click at [250, 287] on p "Son [DEMOGRAPHIC_DATA] günde de shopping kalemine neredeyse hiç harcama yapamıy…" at bounding box center [378, 278] width 349 height 21
click at [483, 278] on p "Son [DEMOGRAPHIC_DATA] günde de shopping kalemine neredeyse hiç harcama yapamıy…" at bounding box center [378, 278] width 349 height 21
click at [483, 283] on p "Son [DEMOGRAPHIC_DATA] günde de shopping kalemine neredeyse hiç harcama yapamıy…" at bounding box center [378, 278] width 349 height 21
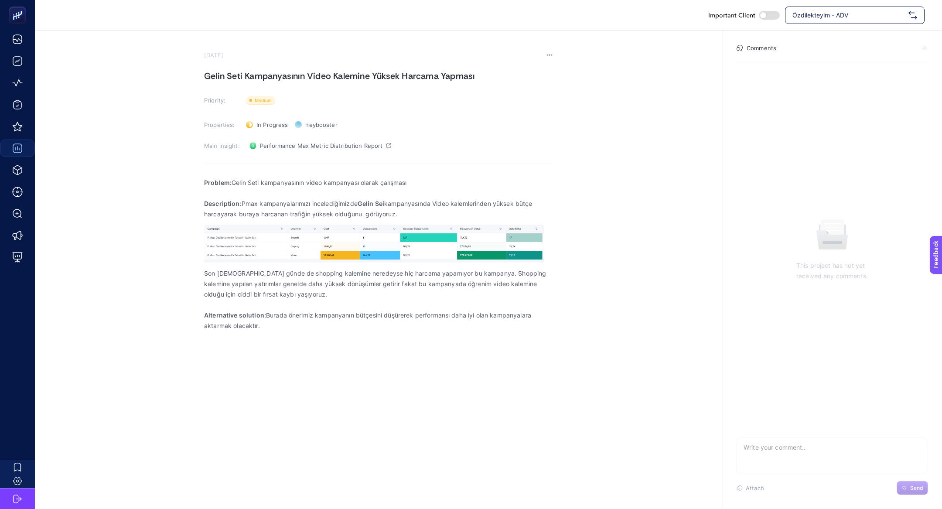
click at [816, 27] on div "Important Client Özdilekteyim - ADV" at bounding box center [488, 15] width 907 height 30
click at [815, 24] on div "Özdilekteyim - ADV" at bounding box center [855, 15] width 140 height 17
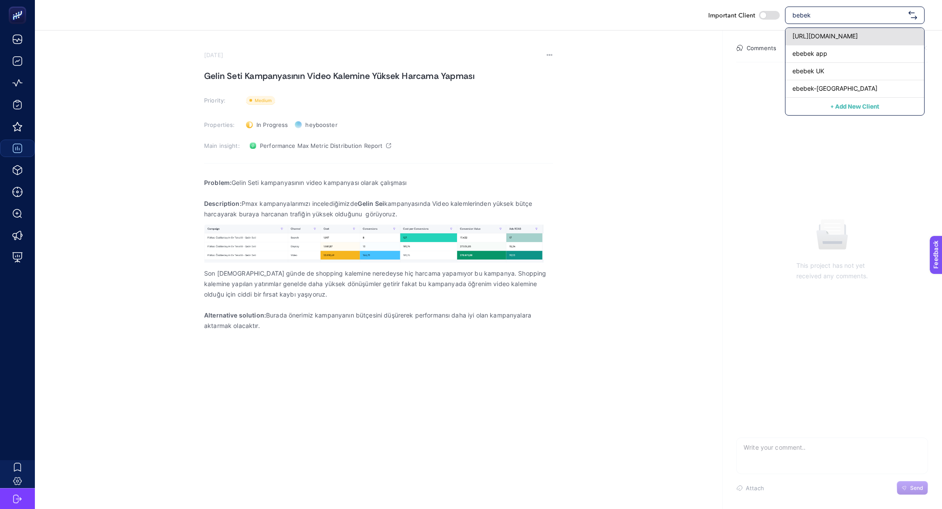
type input "bebek"
click at [810, 34] on span "[URL][DOMAIN_NAME]" at bounding box center [824, 36] width 65 height 9
checkbox input "true"
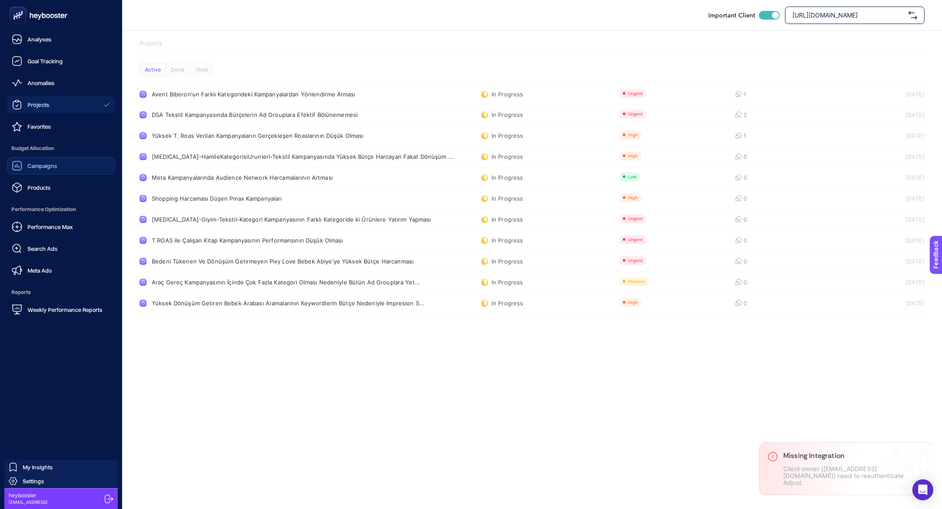
click at [43, 164] on span "Campaigns" at bounding box center [42, 165] width 30 height 7
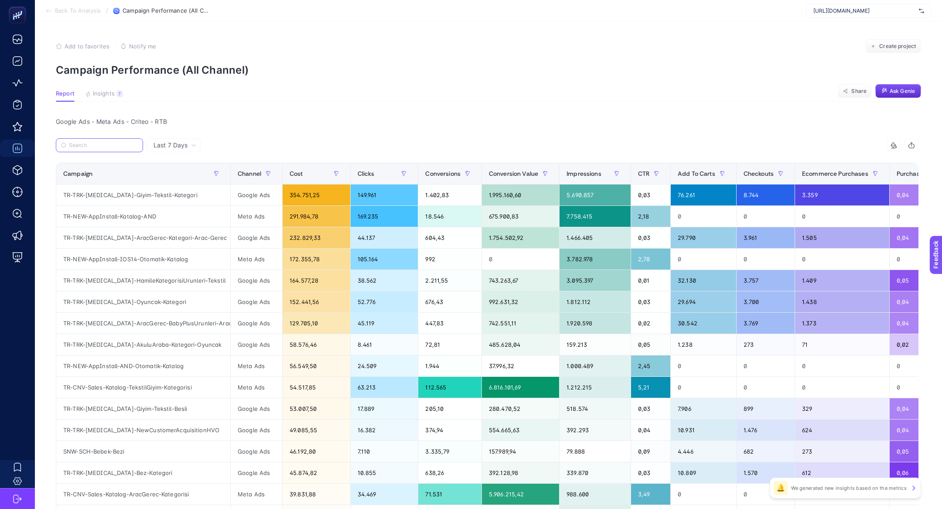
click at [113, 142] on input "Search" at bounding box center [103, 145] width 69 height 7
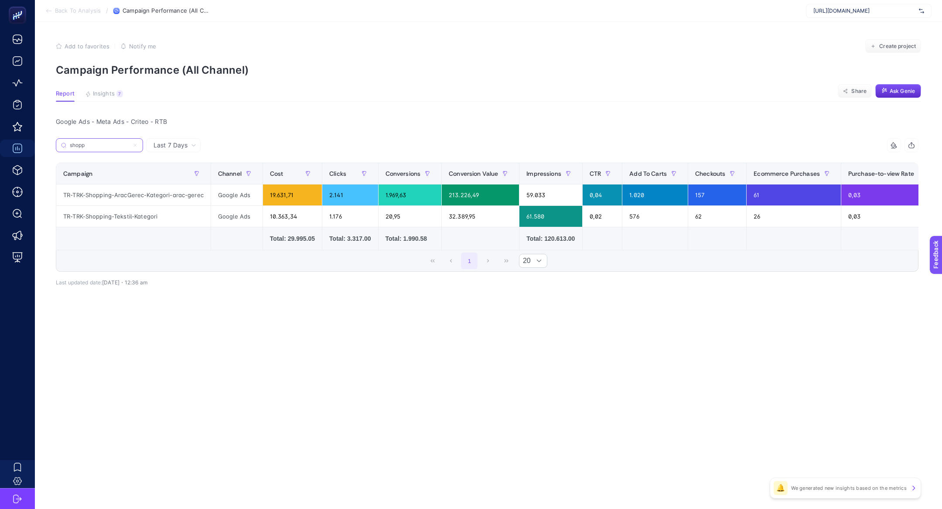
type input "shopp"
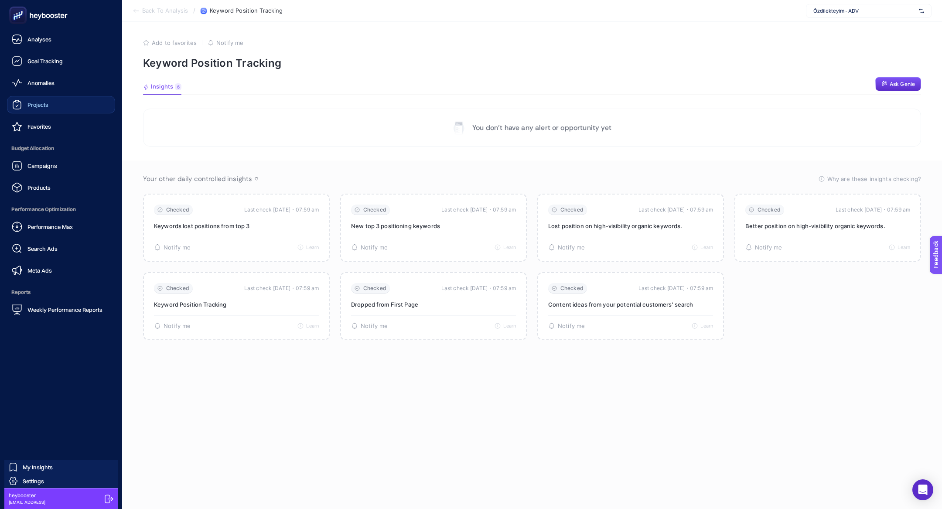
click at [35, 101] on span "Projects" at bounding box center [37, 104] width 21 height 7
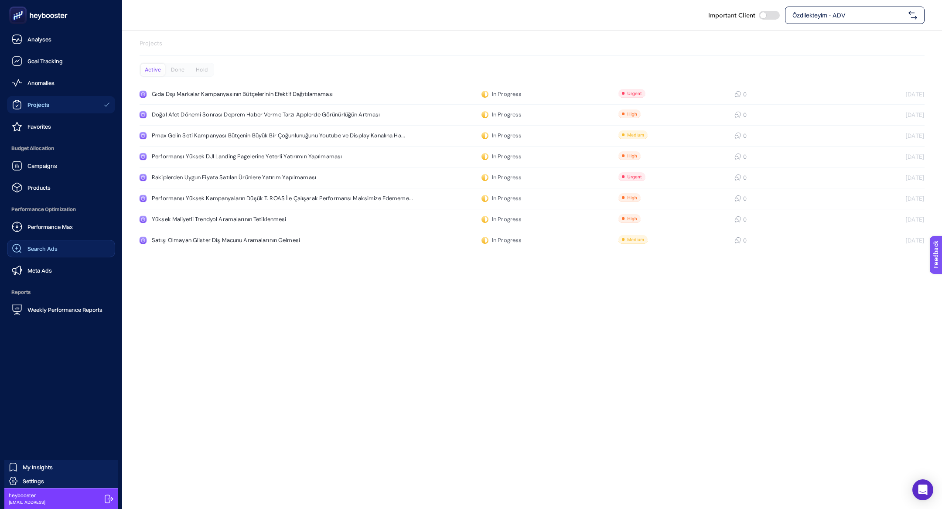
click at [42, 256] on link "Search Ads" at bounding box center [61, 248] width 108 height 17
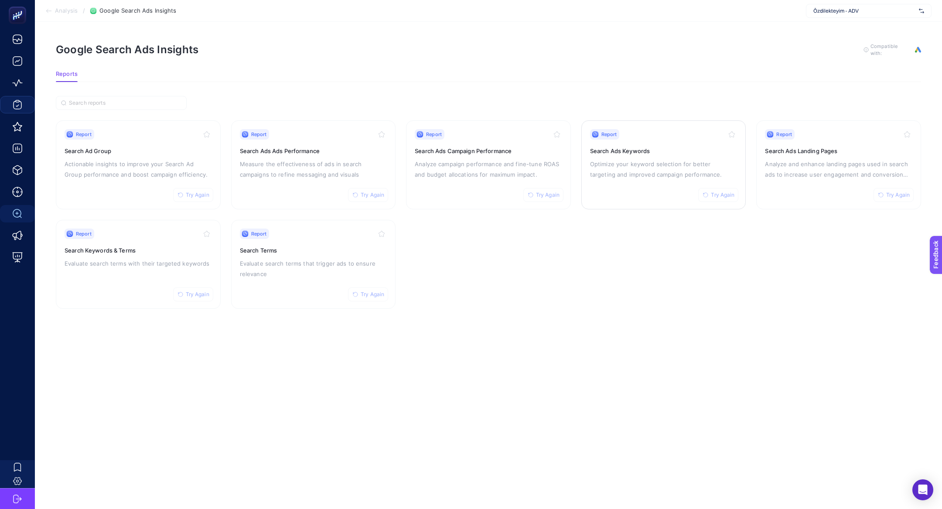
click at [637, 156] on div "Report Try Again Search Ads Keywords Optimize your keyword selection for better…" at bounding box center [663, 165] width 147 height 72
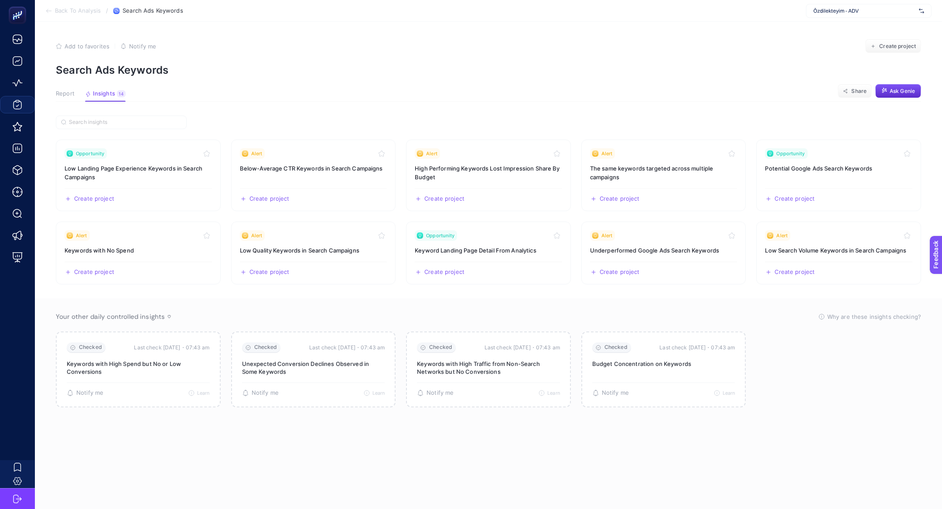
click at [91, 93] on button "Insights 14 We generated new insights based on the metrics" at bounding box center [105, 95] width 41 height 11
click at [56, 75] on p "Search Ads Keywords" at bounding box center [488, 70] width 865 height 13
click at [64, 84] on article "Add to favorites false Notify me Create project Search Ads Keywords Report Insi…" at bounding box center [488, 265] width 907 height 487
click at [63, 93] on span "Report" at bounding box center [65, 93] width 19 height 7
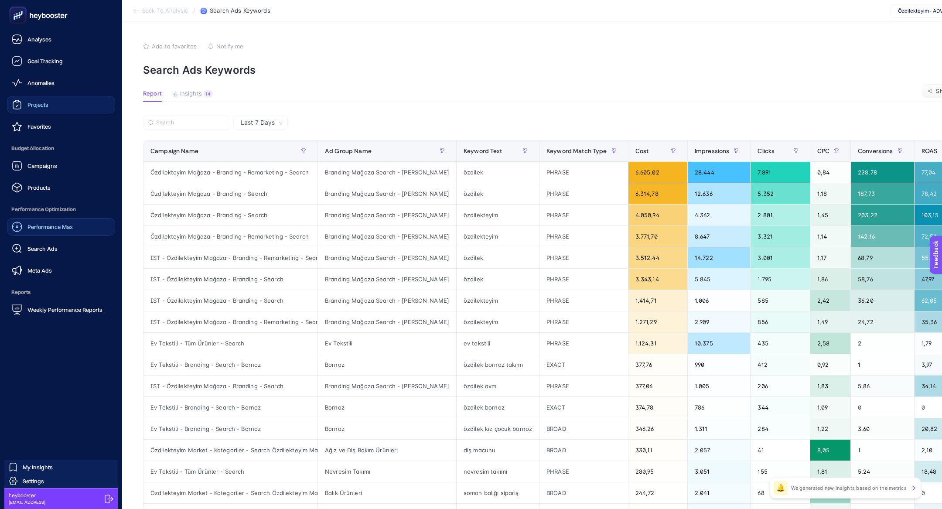
click at [47, 225] on span "Performance Max" at bounding box center [49, 226] width 45 height 7
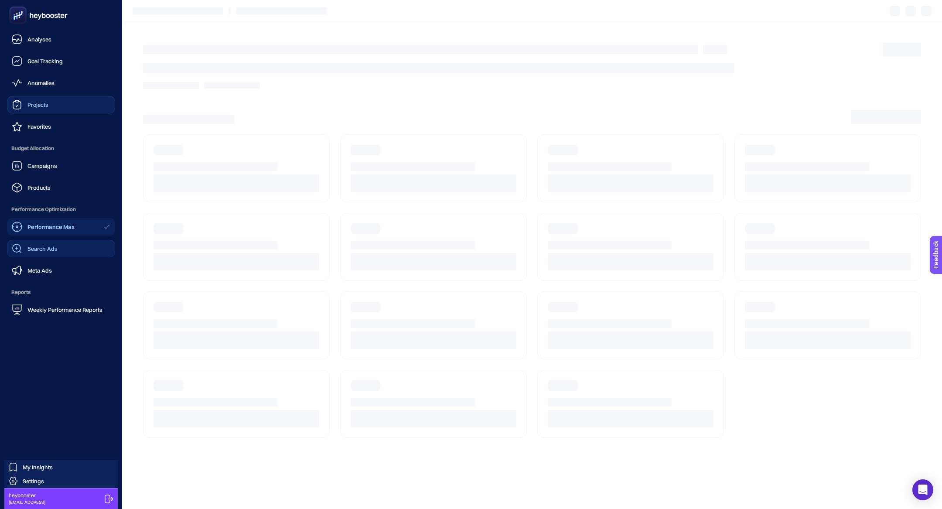
click at [52, 242] on link "Search Ads" at bounding box center [61, 248] width 108 height 17
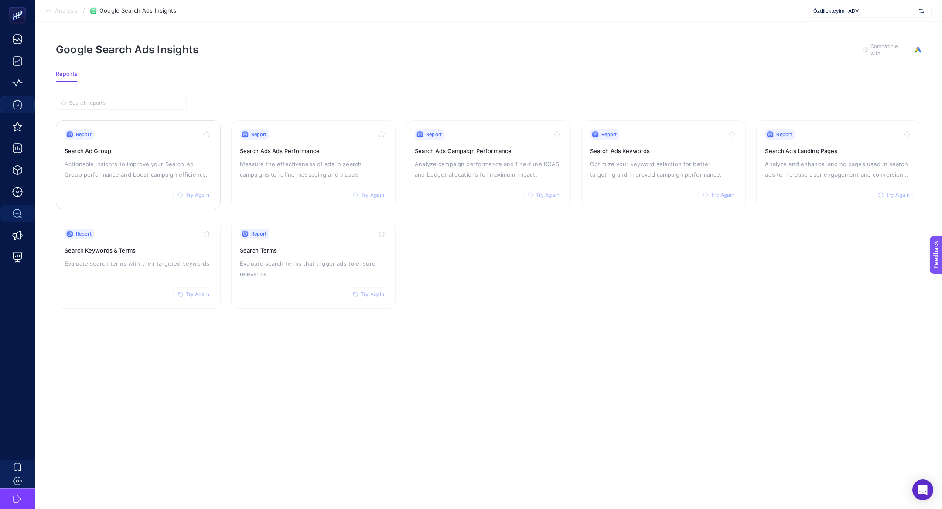
click at [119, 192] on div "Report Try Again Search Ad Group Actionable insights to improve your Search Ad …" at bounding box center [138, 165] width 147 height 72
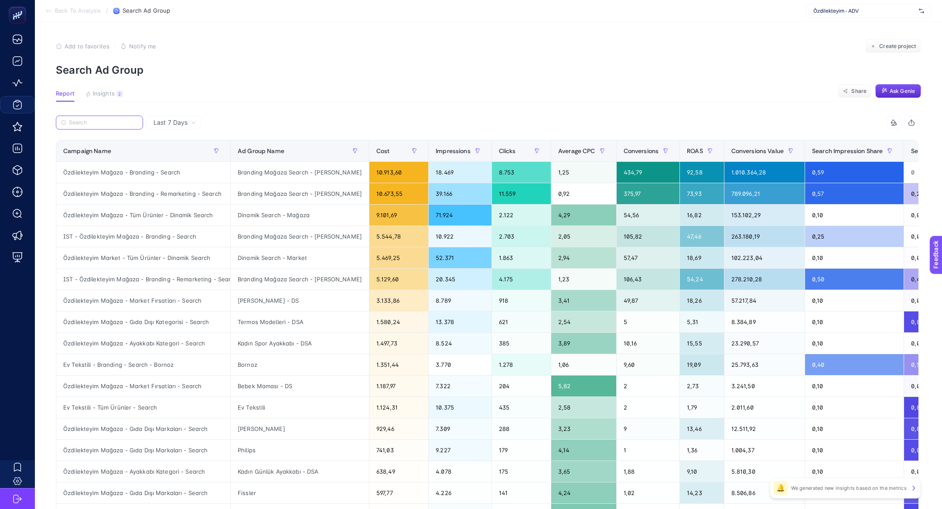
click at [85, 126] on label at bounding box center [99, 123] width 87 height 14
click at [85, 126] on input "Search" at bounding box center [103, 122] width 69 height 7
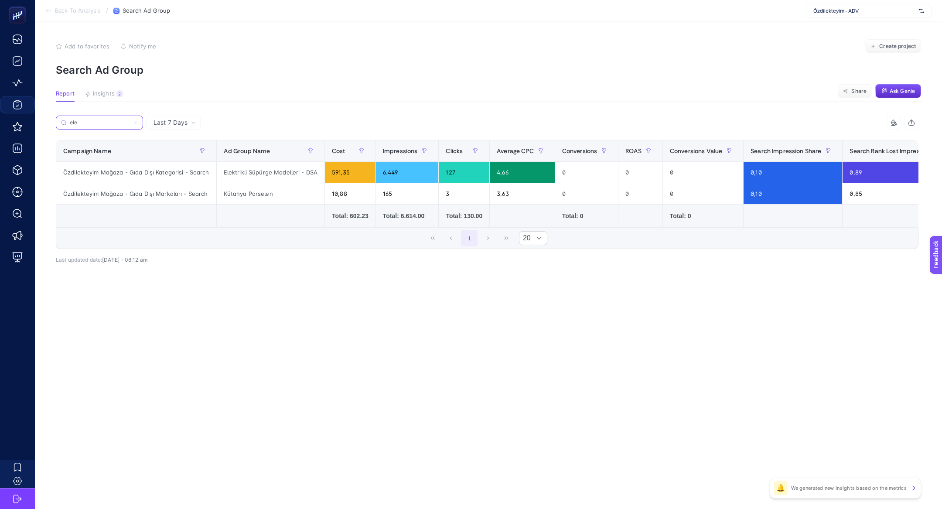
type input "ele"
click at [137, 124] on icon at bounding box center [135, 122] width 5 height 5
click at [129, 124] on input "ele" at bounding box center [99, 122] width 59 height 7
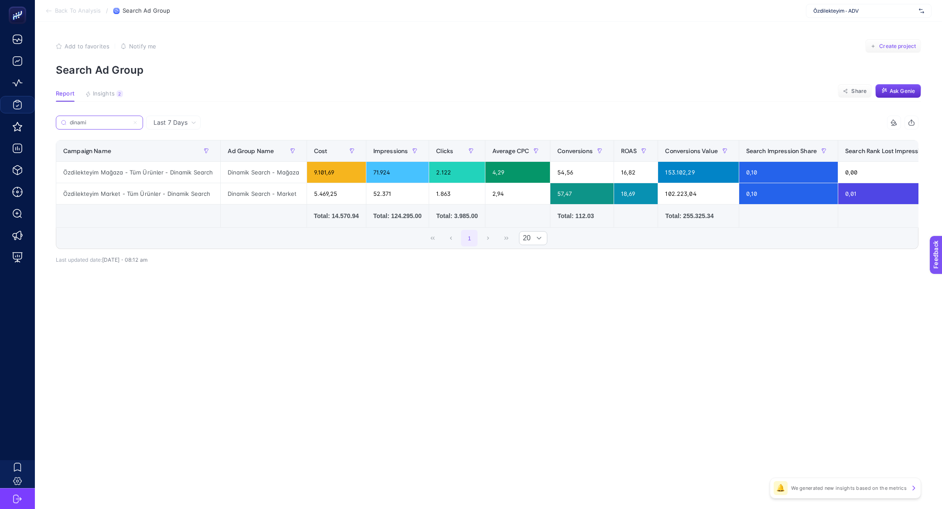
type input "dinami"
click at [892, 48] on span "Create project" at bounding box center [897, 46] width 37 height 7
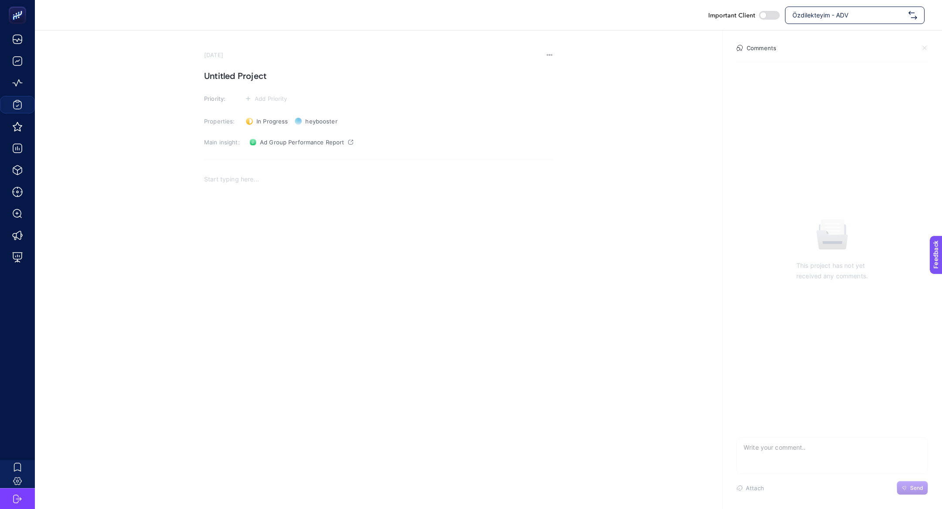
click at [266, 67] on section "September 18, 2025 Untitled Project Priority: Add Priority Properties: In Progr…" at bounding box center [378, 196] width 349 height 291
click at [259, 81] on h1 "Untitled Project" at bounding box center [378, 76] width 349 height 14
click at [310, 217] on div "Rich Text Editor. Editing area: main" at bounding box center [378, 255] width 349 height 174
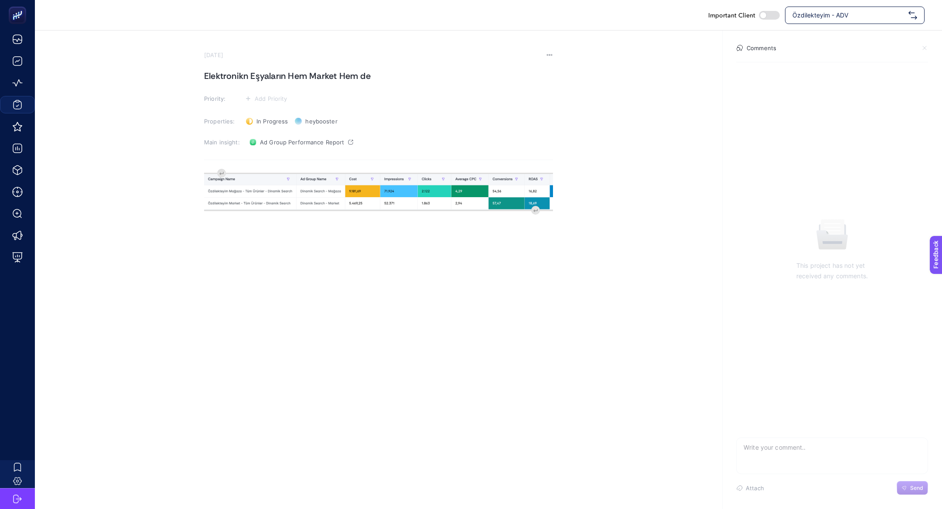
click at [386, 74] on h1 "Elektronikn Eşyaların Hem Market Hem de" at bounding box center [378, 76] width 349 height 14
click at [248, 74] on h1 "Elektronikn Eşyaların Hem Market Hem de" at bounding box center [378, 76] width 349 height 14
click at [271, 102] on button "Add Priority" at bounding box center [266, 98] width 48 height 10
click at [272, 134] on div at bounding box center [262, 131] width 25 height 9
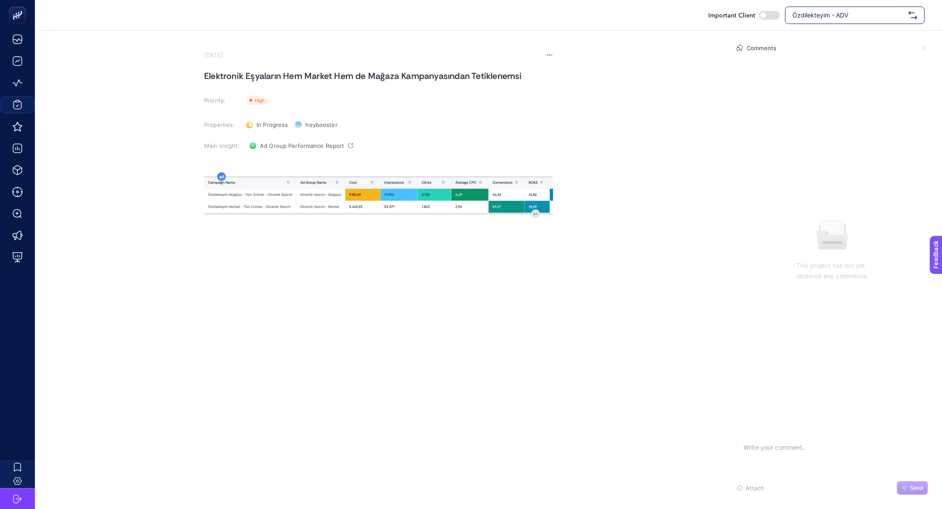
click at [219, 172] on div "image widget. Press Enter to type after or press Shift + Enter to type before t…" at bounding box center [378, 259] width 349 height 174
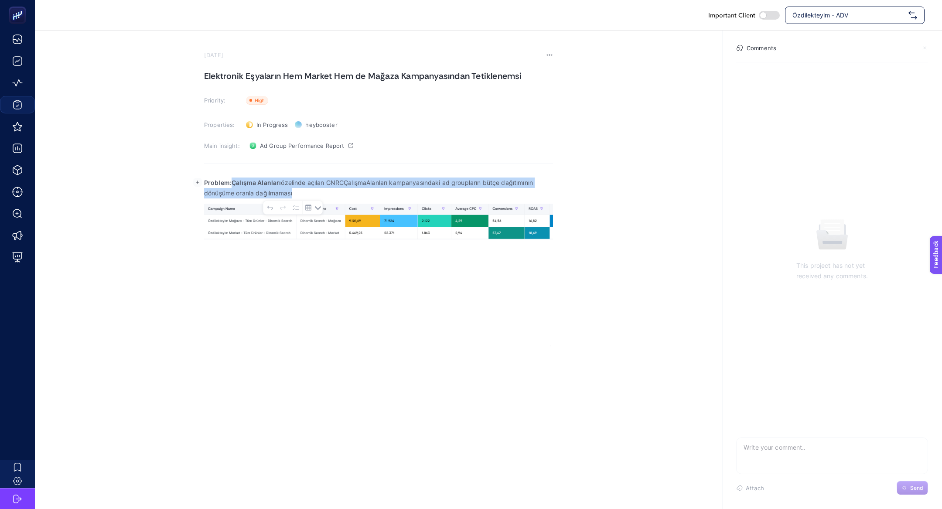
drag, startPoint x: 230, startPoint y: 183, endPoint x: 305, endPoint y: 192, distance: 75.5
click at [306, 194] on p "Problem:Çalışma Alanları özelinde açılan GNRCÇalışmaAlanları kampanyasındaki ad…" at bounding box center [378, 187] width 349 height 21
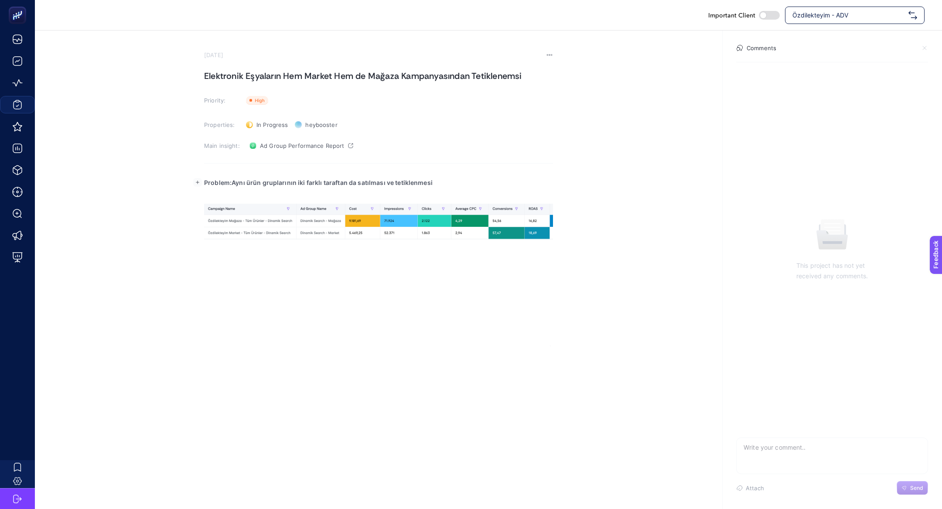
click at [232, 186] on p "Problem:Aynı ürün gruplarının iki farklı taraftan da satılması ve tetiklenmesi" at bounding box center [378, 182] width 349 height 10
drag, startPoint x: 233, startPoint y: 188, endPoint x: 319, endPoint y: 184, distance: 86.0
click at [319, 184] on div "Problem: Aynı ürün gruplarının iki farklı taraftan da satılması ve tetiklenmesi" at bounding box center [378, 259] width 349 height 174
drag, startPoint x: 233, startPoint y: 183, endPoint x: 458, endPoint y: 186, distance: 224.6
click at [458, 186] on p "Problem: Aynı ürün gruplarının iki farklı taraftan da satılması ve tetiklenmesi" at bounding box center [378, 182] width 349 height 10
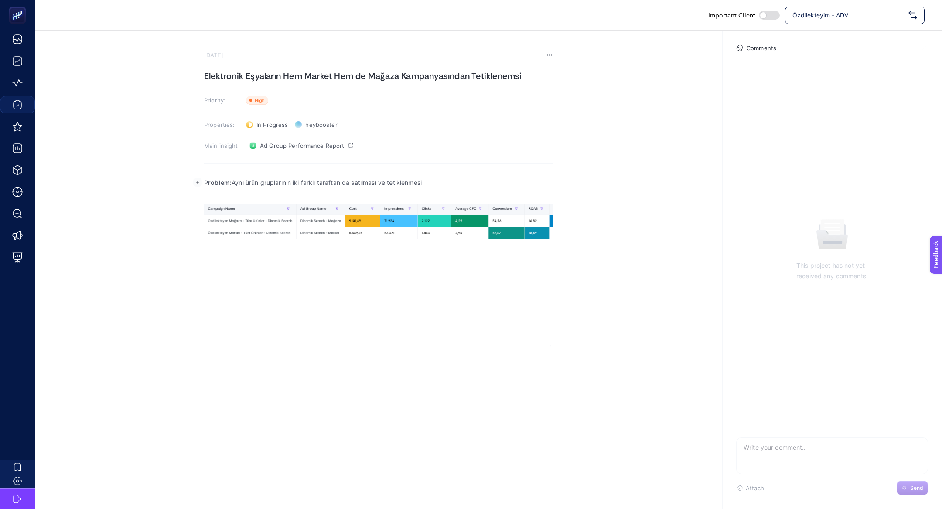
click at [461, 186] on p "Problem: Aynı ürün gruplarının iki farklı taraftan da satılması ve tetiklenmesi" at bounding box center [378, 182] width 349 height 10
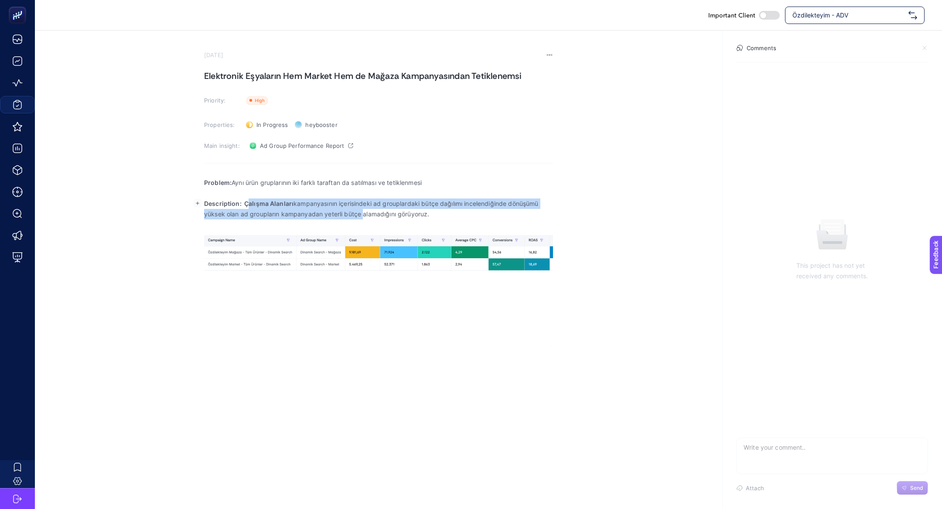
drag, startPoint x: 246, startPoint y: 206, endPoint x: 362, endPoint y: 212, distance: 115.7
click at [362, 212] on p "Description: Çalışma Alanları kampanyasının içerisindeki ad grouplardaki bütçe …" at bounding box center [378, 208] width 349 height 21
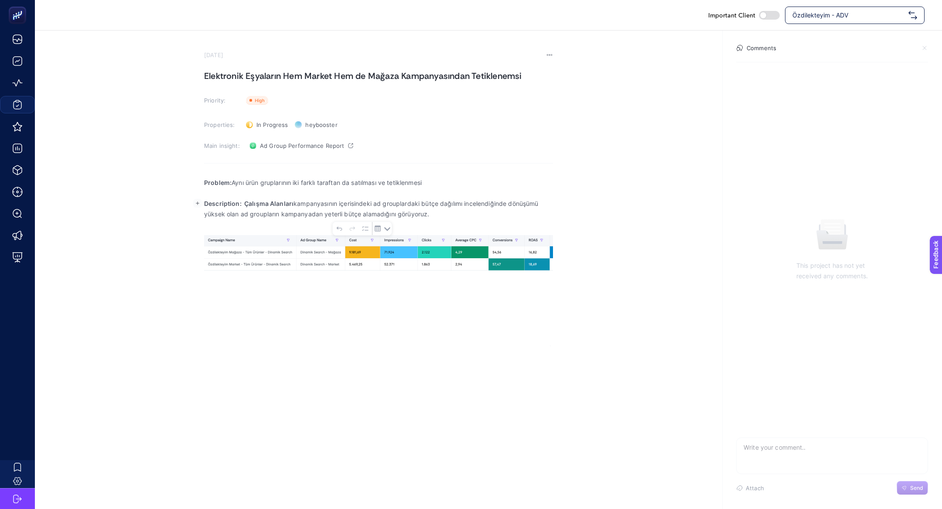
click at [417, 209] on p "Description: Çalışma Alanları kampanyasının içerisindeki ad grouplardaki bütçe …" at bounding box center [378, 208] width 349 height 21
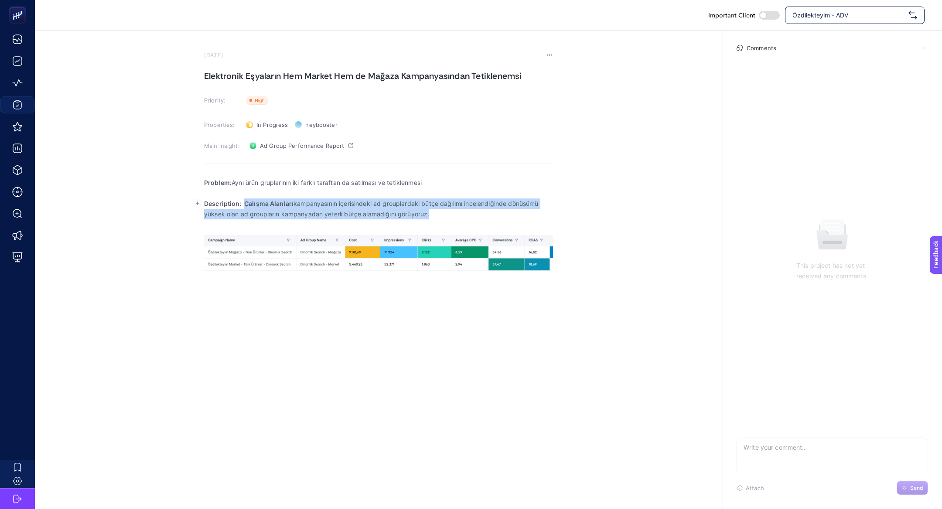
drag, startPoint x: 437, startPoint y: 213, endPoint x: 244, endPoint y: 201, distance: 194.0
click at [244, 201] on p "Description: Çalışma Alanları kampanyasının içerisindeki ad grouplardaki bütçe …" at bounding box center [378, 208] width 349 height 21
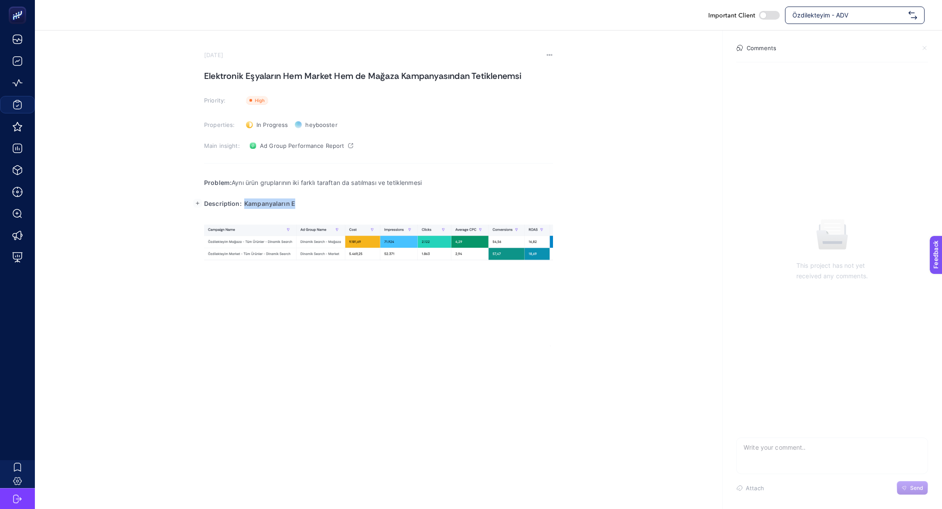
drag, startPoint x: 243, startPoint y: 203, endPoint x: 338, endPoint y: 204, distance: 94.6
click at [338, 204] on p "Description: Kampanyaların E" at bounding box center [378, 203] width 349 height 10
drag, startPoint x: 347, startPoint y: 205, endPoint x: 497, endPoint y: 219, distance: 150.7
click at [497, 219] on div "Problem: Aynı ürün gruplarının iki farklı taraftan da satılması ve tetiklenmesi…" at bounding box center [378, 259] width 349 height 174
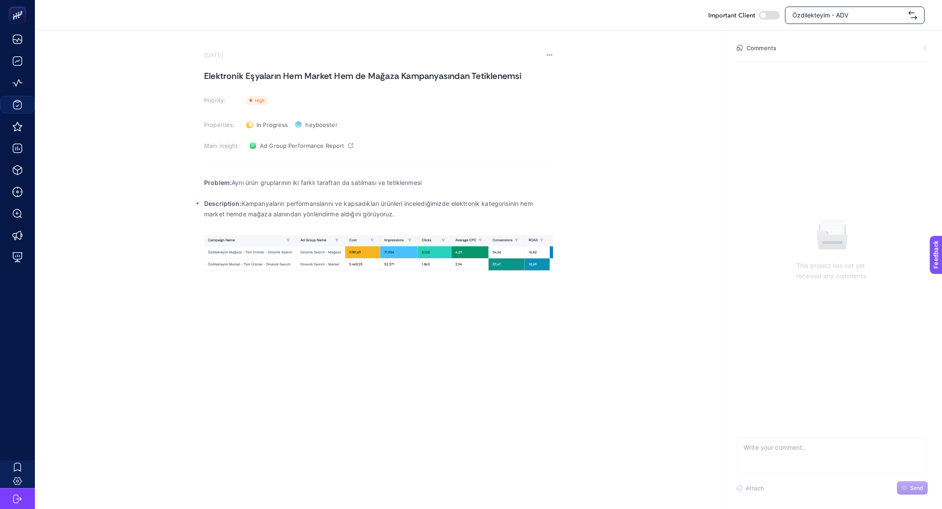
click at [439, 223] on p "Rich Text Editor. Editing area: main" at bounding box center [378, 224] width 349 height 10
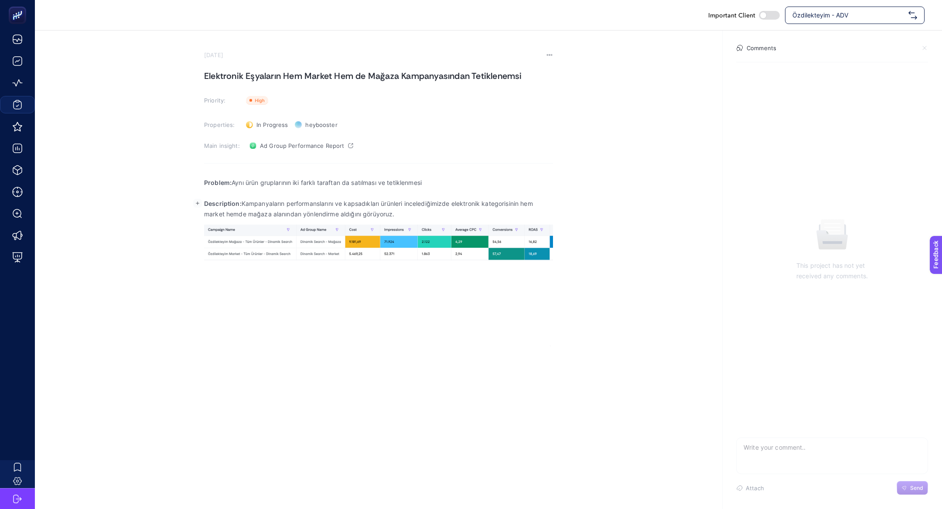
click at [318, 315] on div "Problem: Aynı ürün gruplarının iki farklı taraftan da satılması ve tetiklenmesi…" at bounding box center [378, 259] width 349 height 174
click at [537, 254] on img "Rich Text Editor. Editing area: main" at bounding box center [378, 243] width 349 height 36
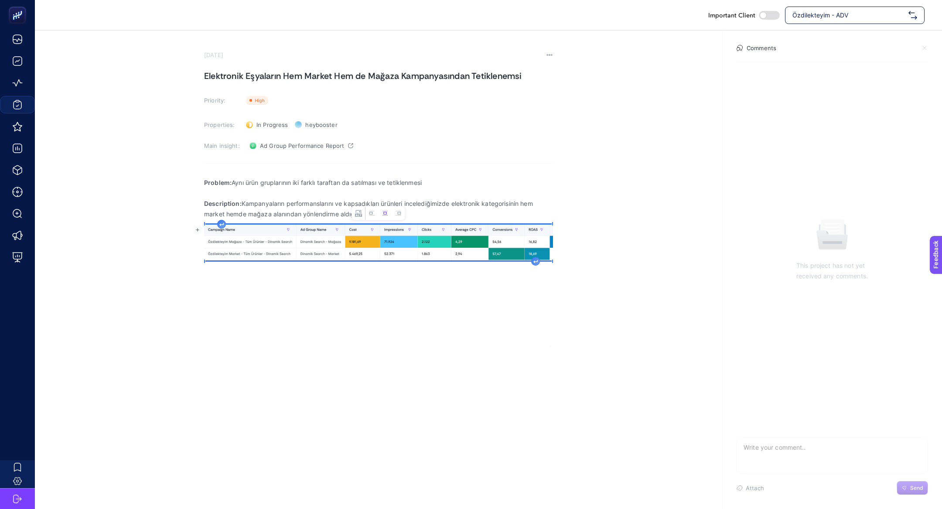
click at [431, 266] on div "Problem: Aynı ürün gruplarının iki farklı taraftan da satılması ve tetiklenmesi…" at bounding box center [378, 259] width 349 height 174
click at [541, 263] on div "Problem: Aynı ürün gruplarının iki farklı taraftan da satılması ve tetiklenmesi…" at bounding box center [378, 259] width 349 height 174
click at [534, 263] on icon "Rich Text Editor. Editing area: main" at bounding box center [535, 261] width 4 height 3
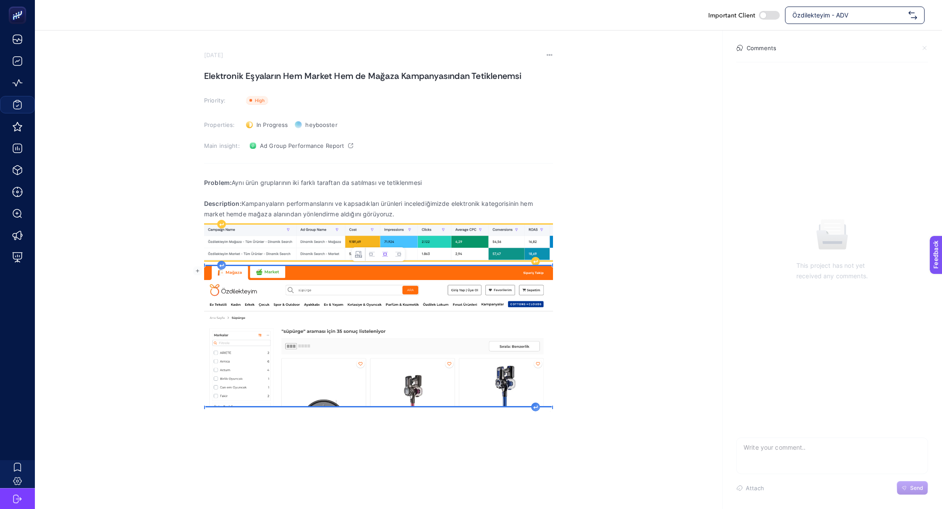
click at [381, 242] on img "Rich Text Editor. Editing area: main" at bounding box center [378, 243] width 349 height 36
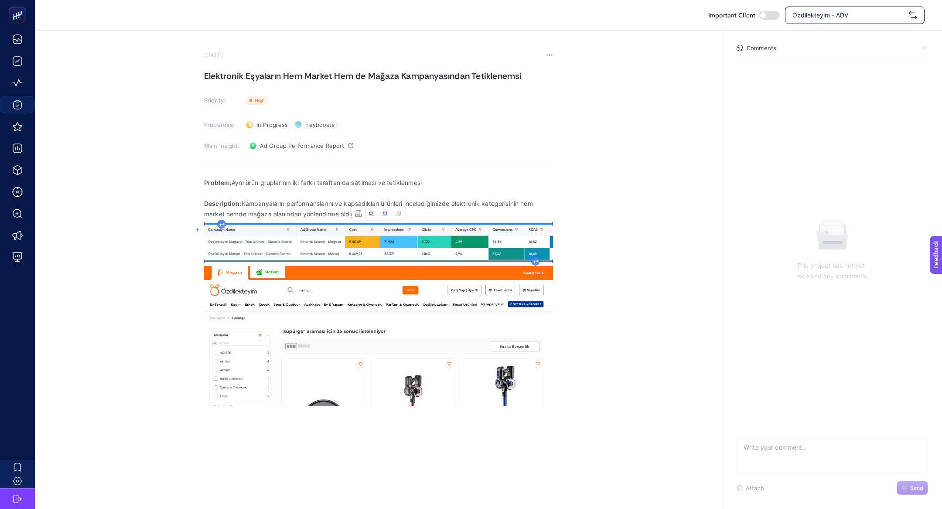
click at [374, 217] on button "Left aligned image" at bounding box center [371, 213] width 13 height 13
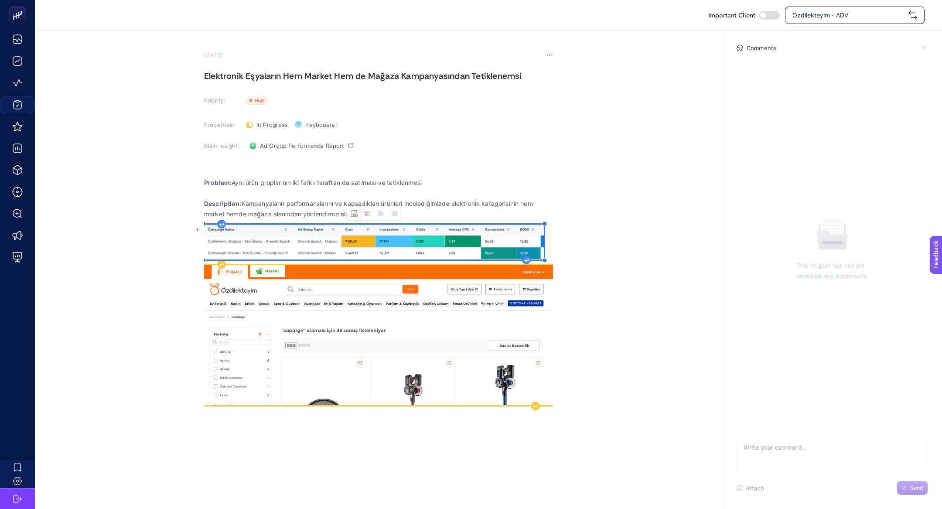
click at [378, 314] on img "Rich Text Editor. Editing area: main" at bounding box center [378, 335] width 349 height 140
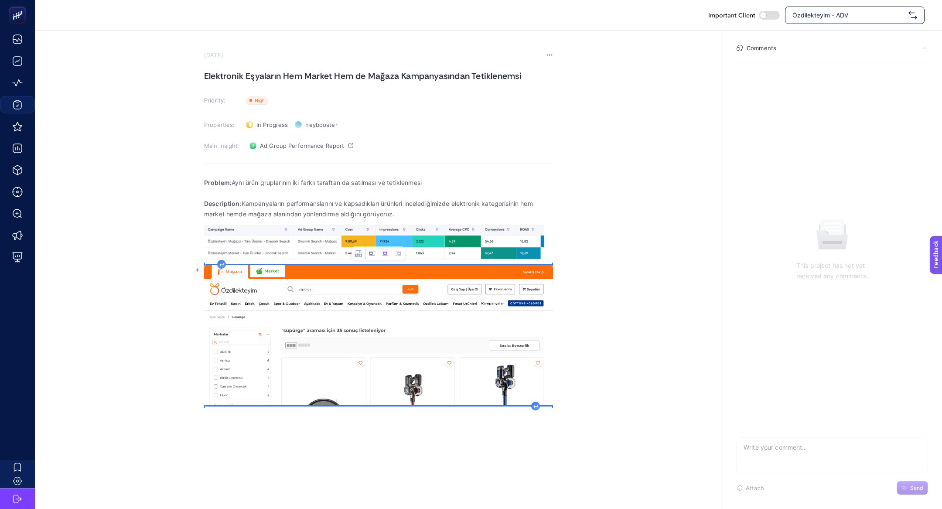
click at [369, 254] on icon "Image toolbar" at bounding box center [372, 253] width 7 height 7
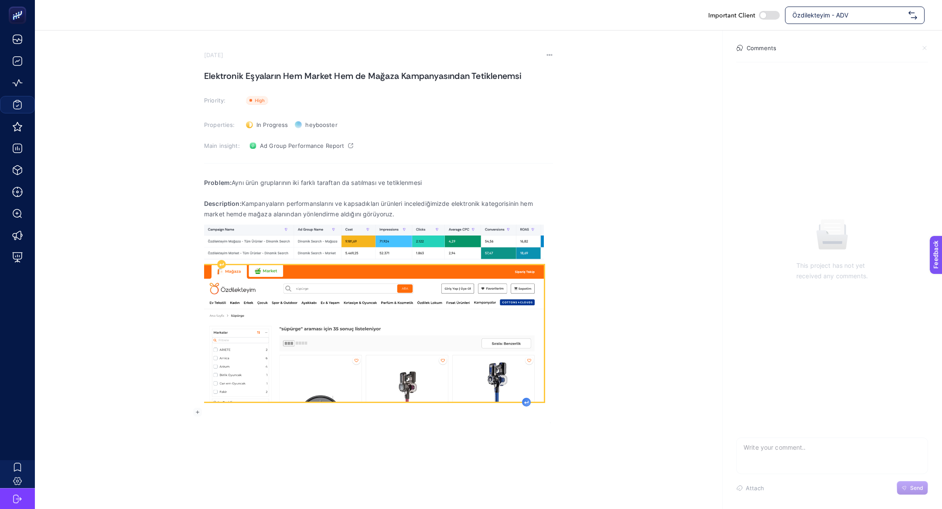
click at [526, 404] on div "Rich Text Editor. Editing area: main" at bounding box center [526, 402] width 9 height 9
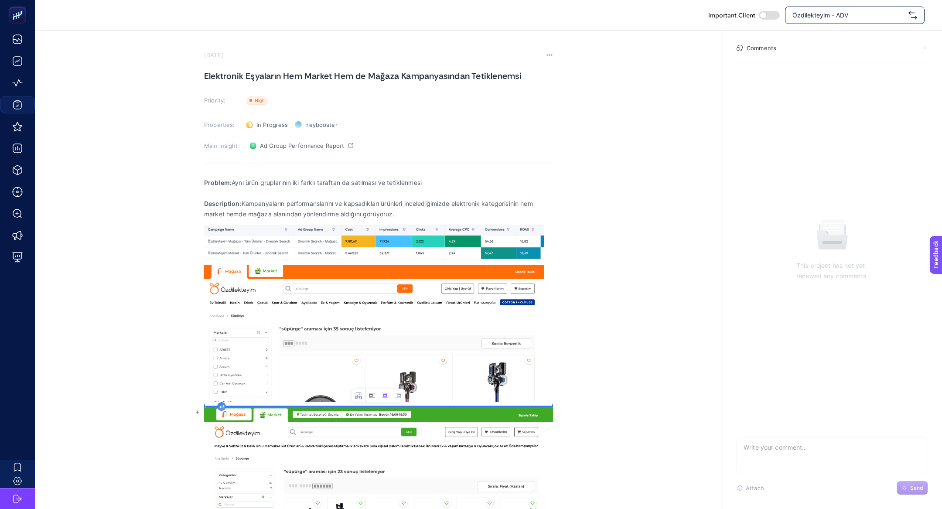
click at [372, 393] on icon "Image toolbar" at bounding box center [372, 395] width 7 height 7
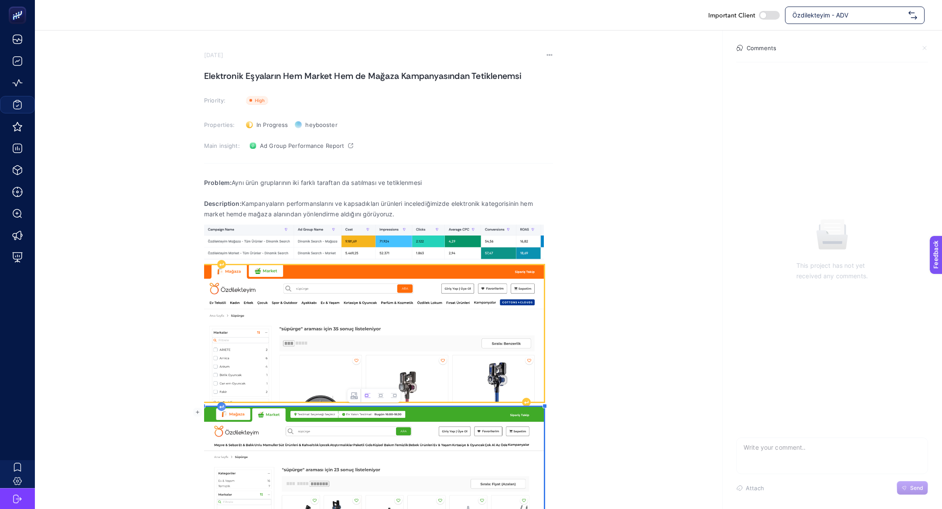
click at [407, 328] on img "Rich Text Editor. Editing area: main" at bounding box center [374, 333] width 340 height 137
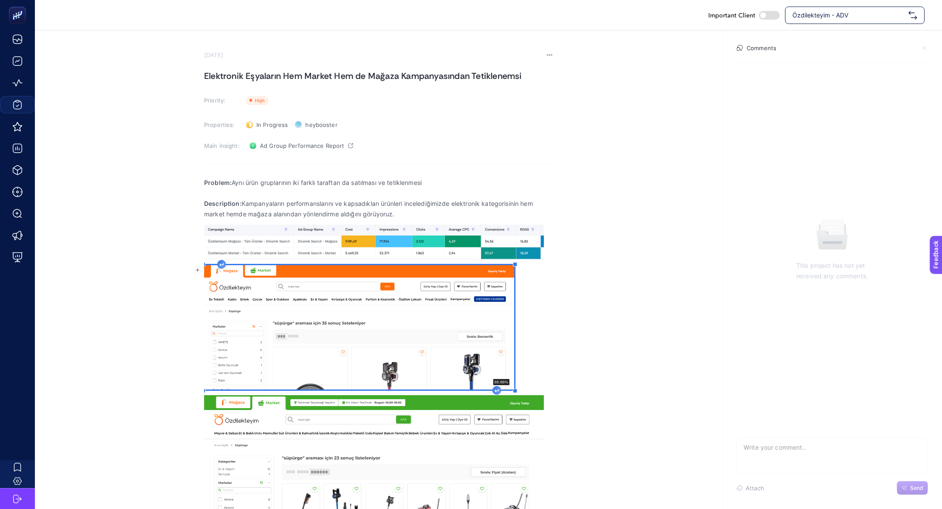
drag, startPoint x: 544, startPoint y: 402, endPoint x: 483, endPoint y: 373, distance: 67.1
click at [483, 373] on div "Problem: Aynı ürün gruplarının iki farklı taraftan da satılması ve tetiklenmesi…" at bounding box center [378, 346] width 349 height 349
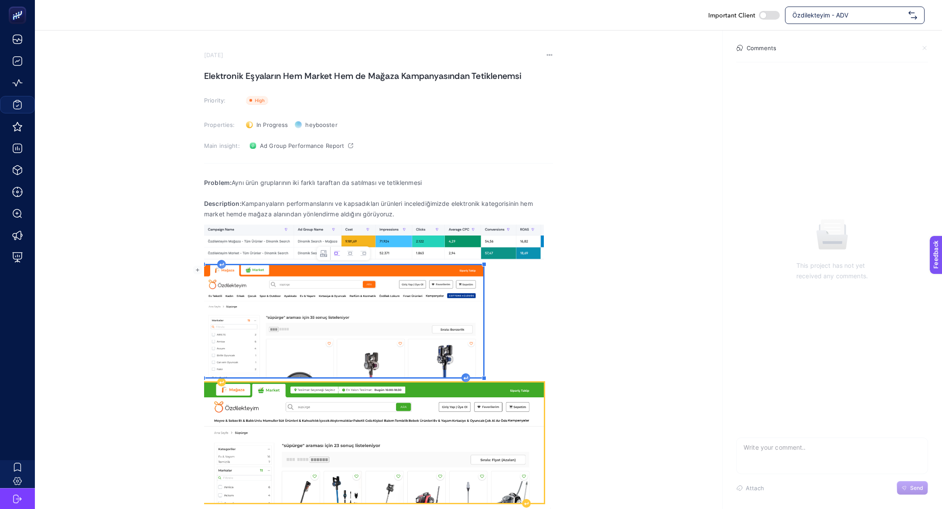
click at [513, 442] on img "Rich Text Editor. Editing area: main" at bounding box center [374, 442] width 340 height 120
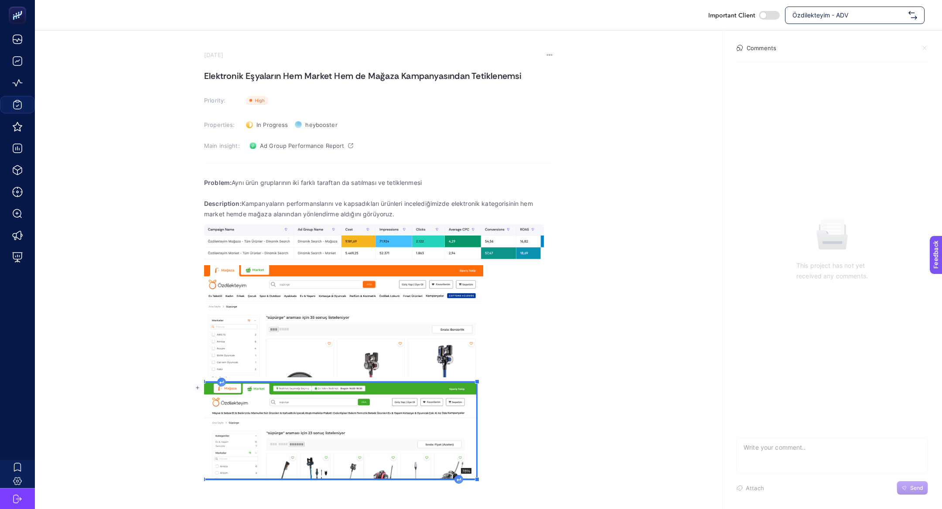
drag, startPoint x: 546, startPoint y: 504, endPoint x: 476, endPoint y: 461, distance: 81.6
click at [476, 462] on div "Problem: Aynı ürün gruplarının iki farklı taraftan da satılması ve tetiklenmesi…" at bounding box center [378, 328] width 349 height 312
click at [457, 475] on div "Rich Text Editor. Editing area: main" at bounding box center [458, 479] width 9 height 9
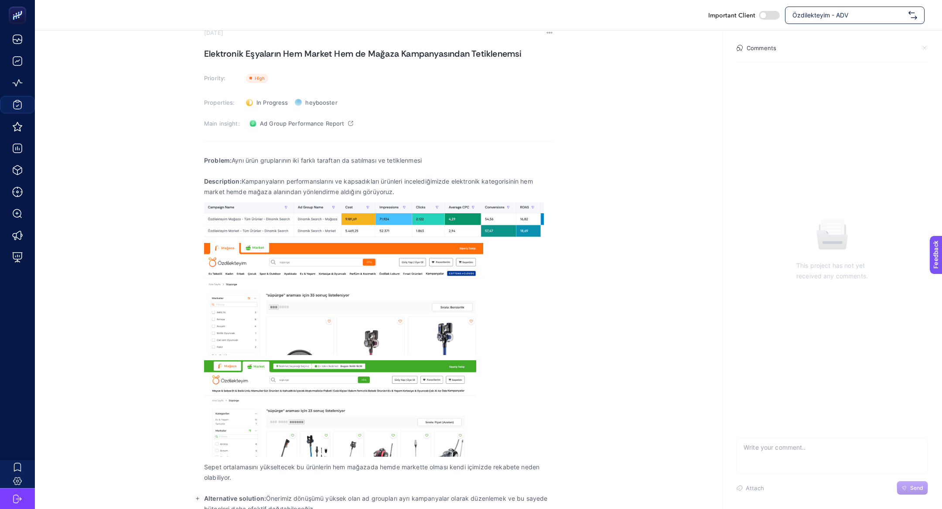
scroll to position [33, 0]
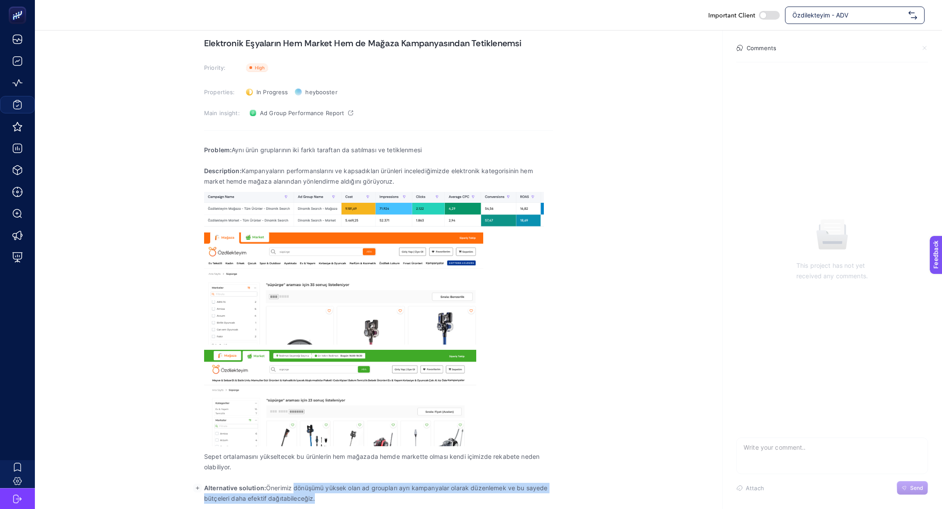
drag, startPoint x: 295, startPoint y: 489, endPoint x: 336, endPoint y: 507, distance: 44.3
click at [336, 507] on div "Problem: Aynı ürün gruplarının iki farklı taraftan da satılması ve tetiklenmesi…" at bounding box center [378, 324] width 349 height 370
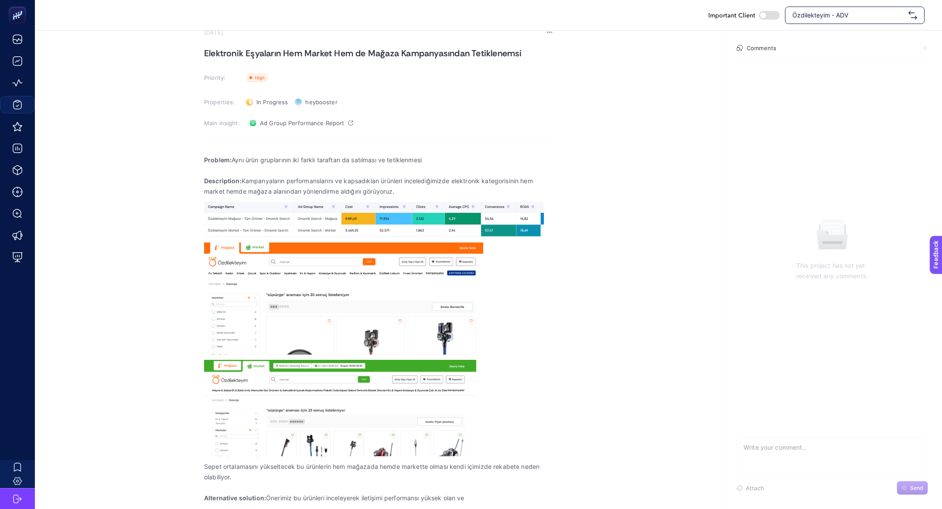
click at [280, 54] on h1 "Elektronik Eşyaların Hem Market Hem de Mağaza Kampanyasından Tetiklenemsi" at bounding box center [378, 53] width 349 height 14
click at [280, 54] on h1 "Elektronik Eşyaların Hem Market Hem de Mağaza Kampanyasından Tetiklenemsi" at bounding box center [378, 54] width 349 height 14
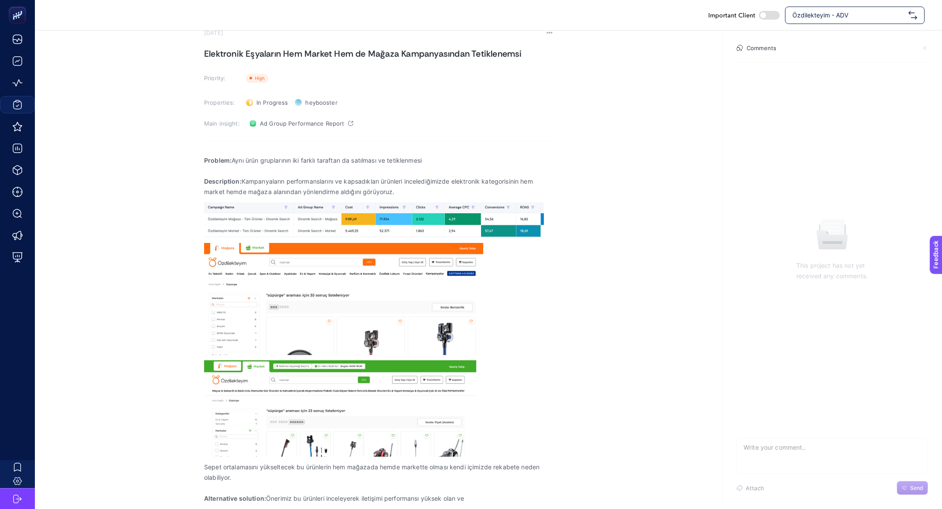
click at [280, 54] on h1 "Elektronik Eşyaların Hem Market Hem de Mağaza Kampanyasından Tetiklenemsi" at bounding box center [378, 54] width 349 height 14
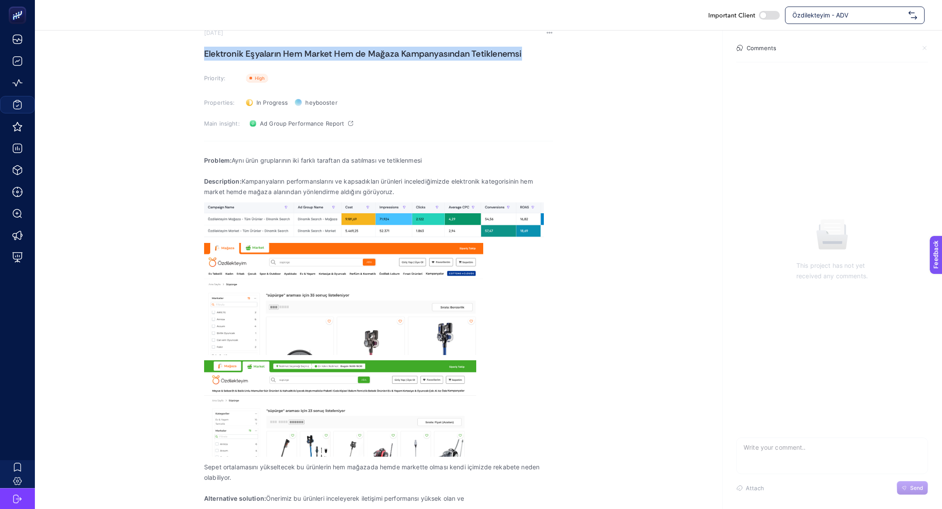
click at [280, 54] on h1 "Elektronik Eşyaların Hem Market Hem de Mağaza Kampanyasından Tetiklenemsi" at bounding box center [378, 54] width 349 height 14
copy h1 "Elektronik Eşyaların Hem Market Hem de Mağaza Kampanyasından Tetiklenemsi"
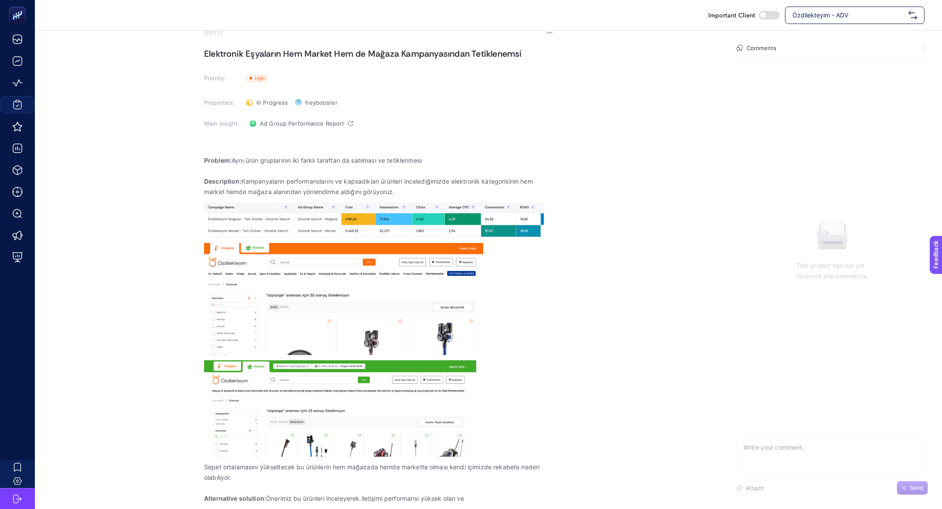
scroll to position [23, 0]
click at [475, 501] on p "Alternative solution: Önerimiz bu ürünleri inceleyerek iletişimi performansı yü…" at bounding box center [378, 498] width 349 height 10
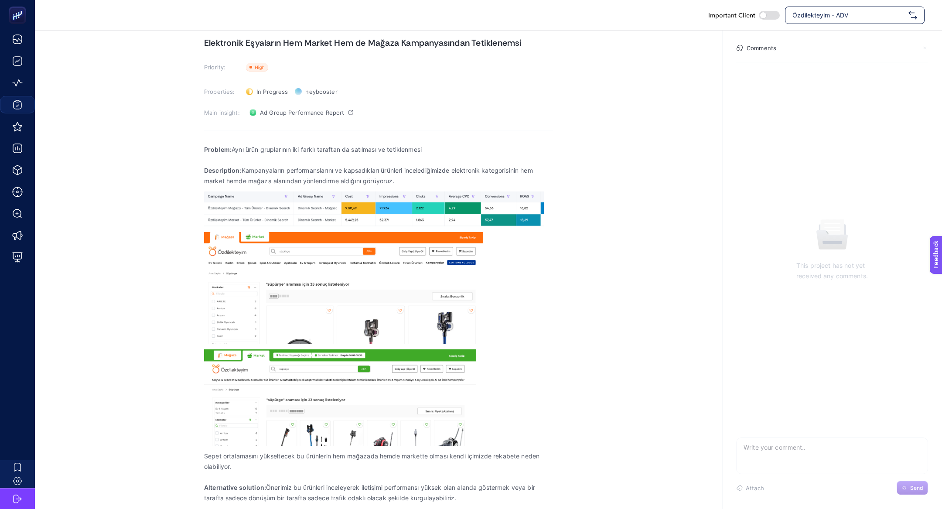
scroll to position [33, 0]
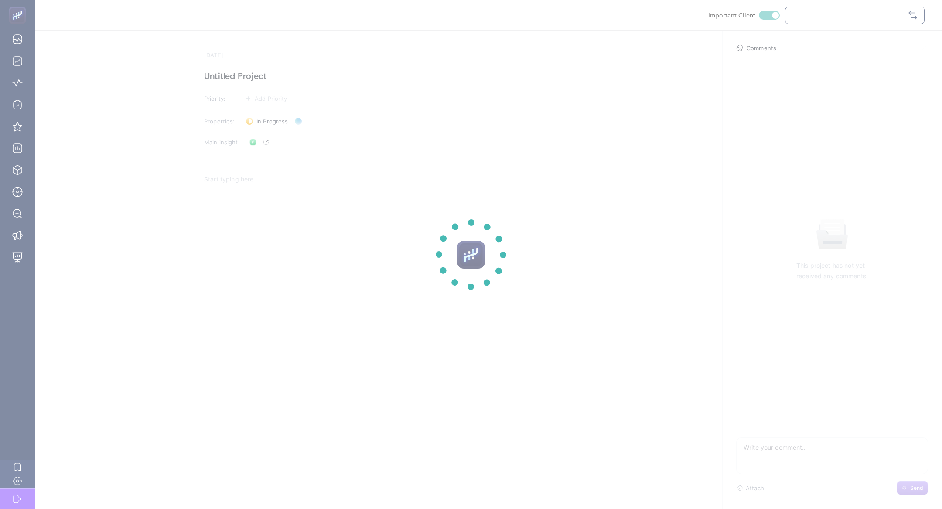
checkbox input "true"
